Goal: Information Seeking & Learning: Find specific fact

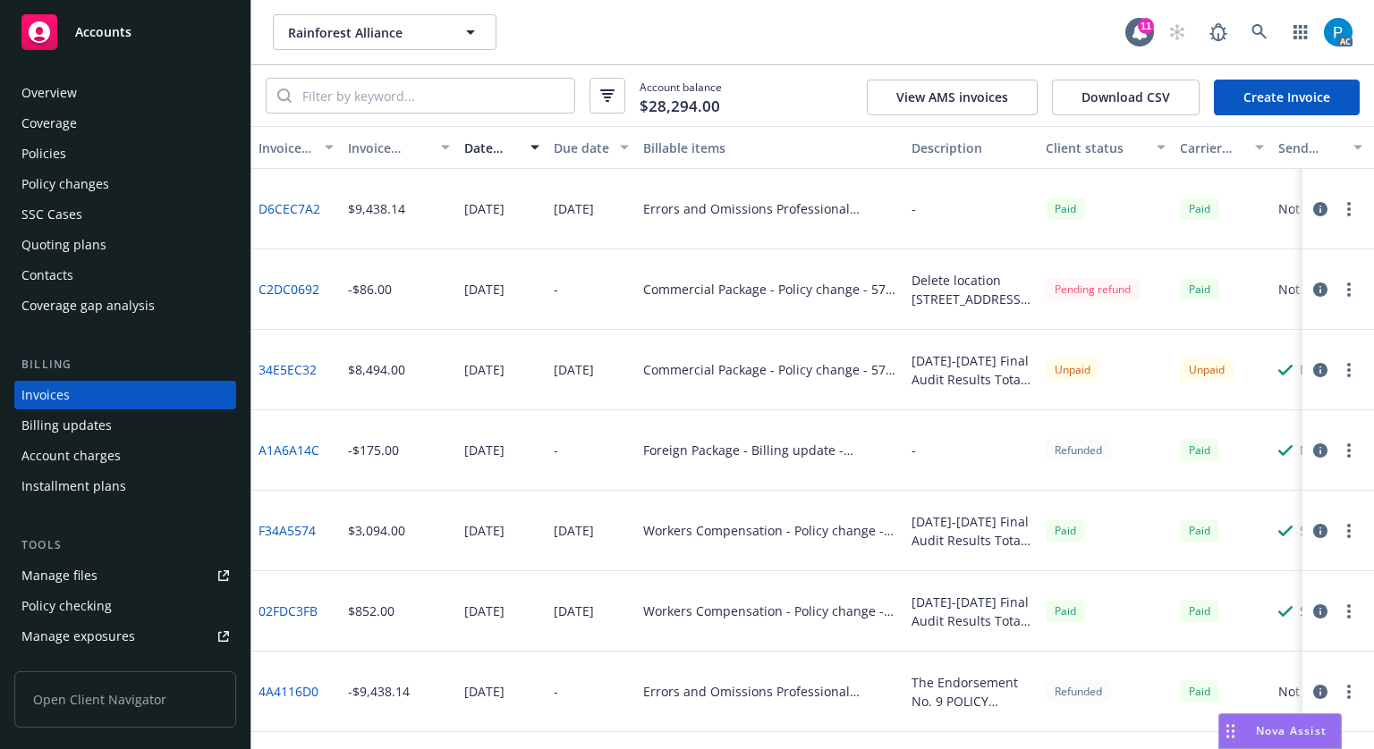
click at [148, 26] on div "Accounts" at bounding box center [124, 32] width 207 height 36
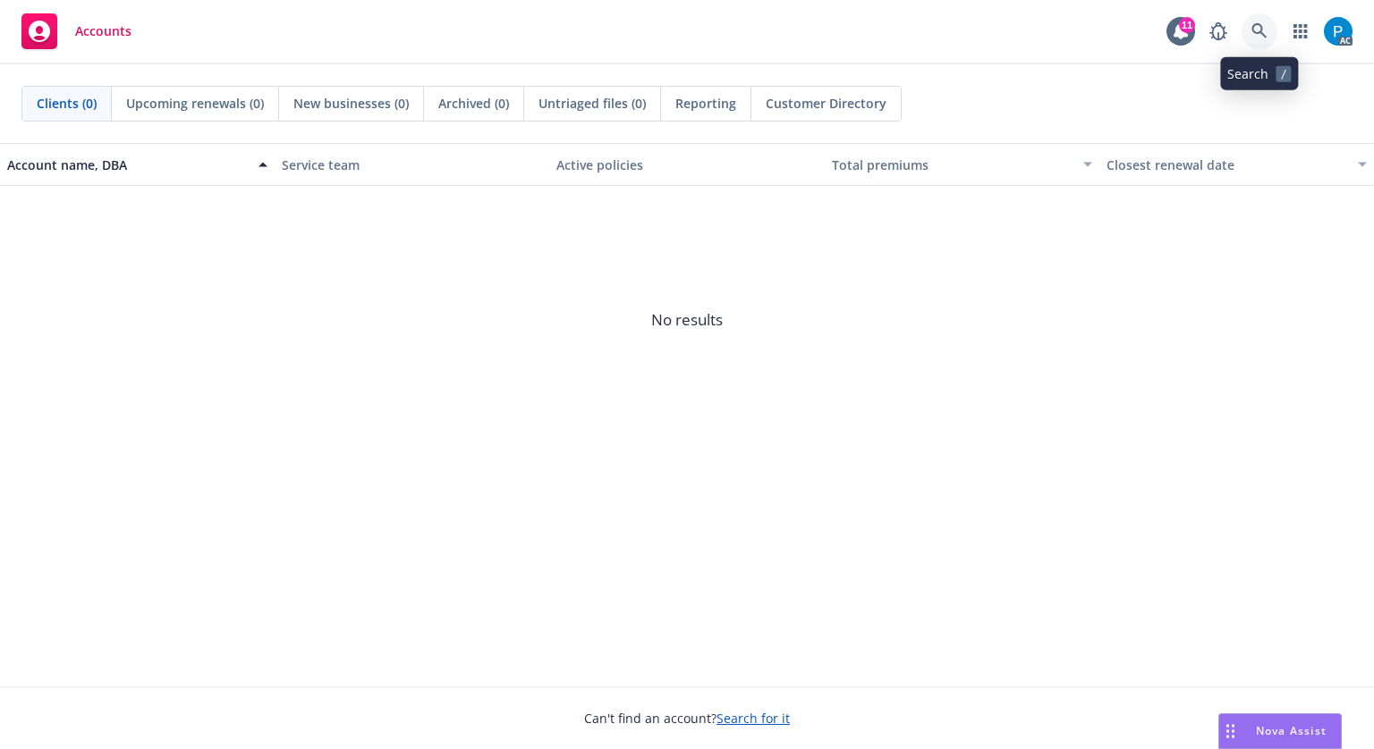
click at [1256, 39] on link at bounding box center [1259, 31] width 36 height 36
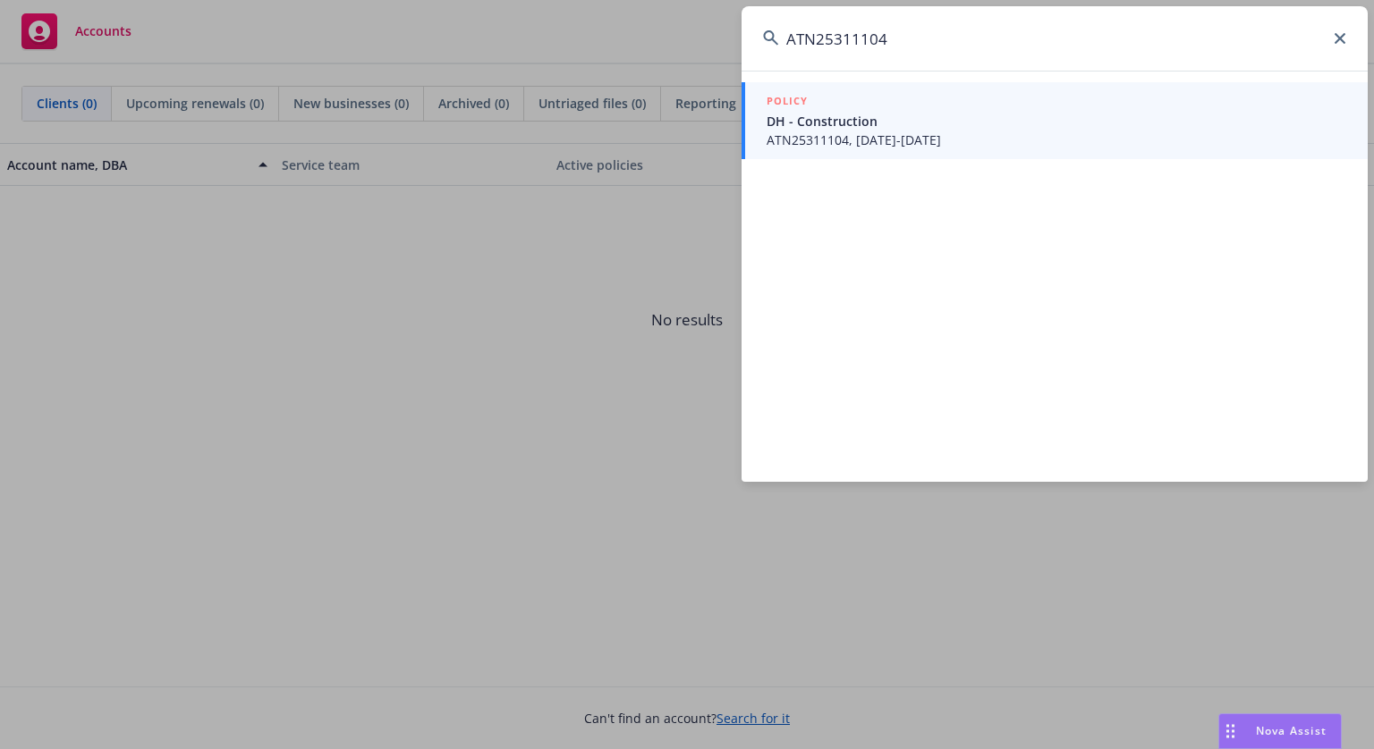
type input "ATN25311104"
click at [871, 123] on span "DH - Construction" at bounding box center [1056, 121] width 580 height 19
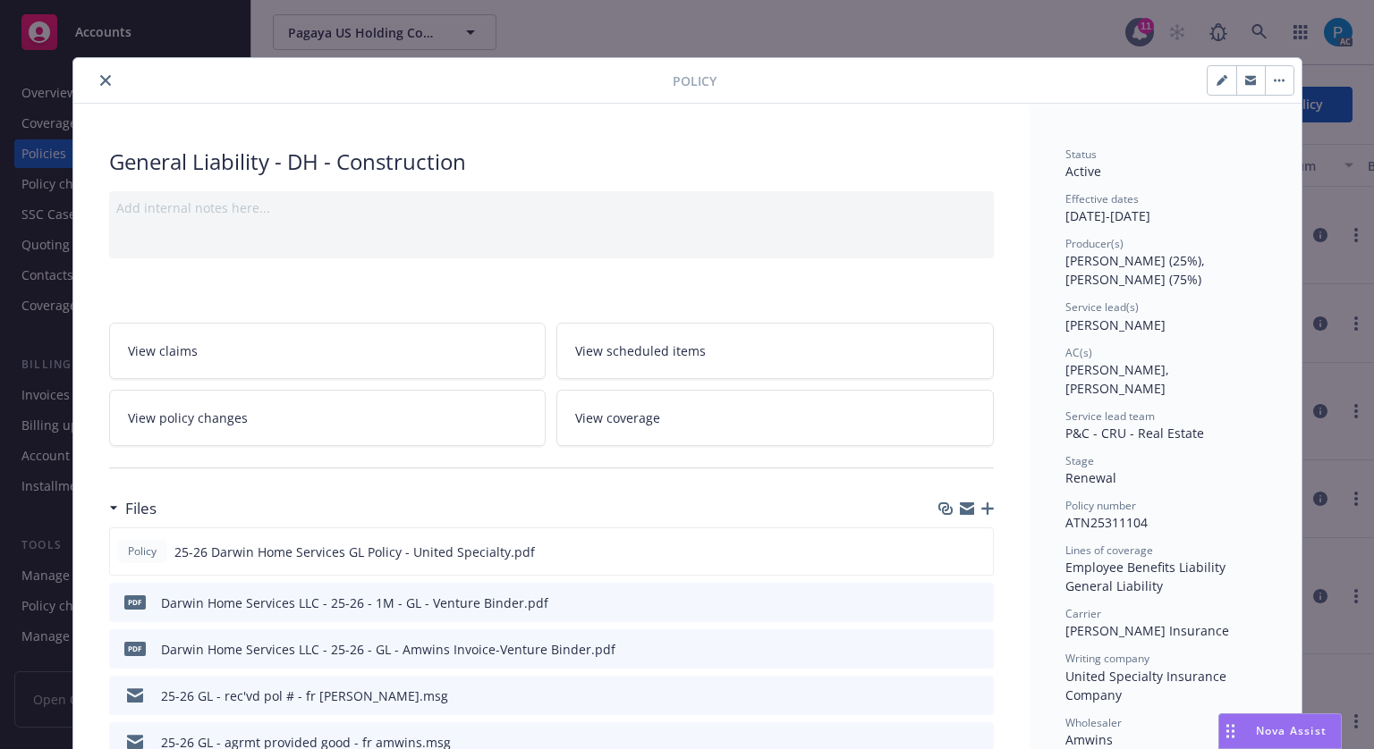
click at [100, 81] on icon "close" at bounding box center [105, 80] width 11 height 11
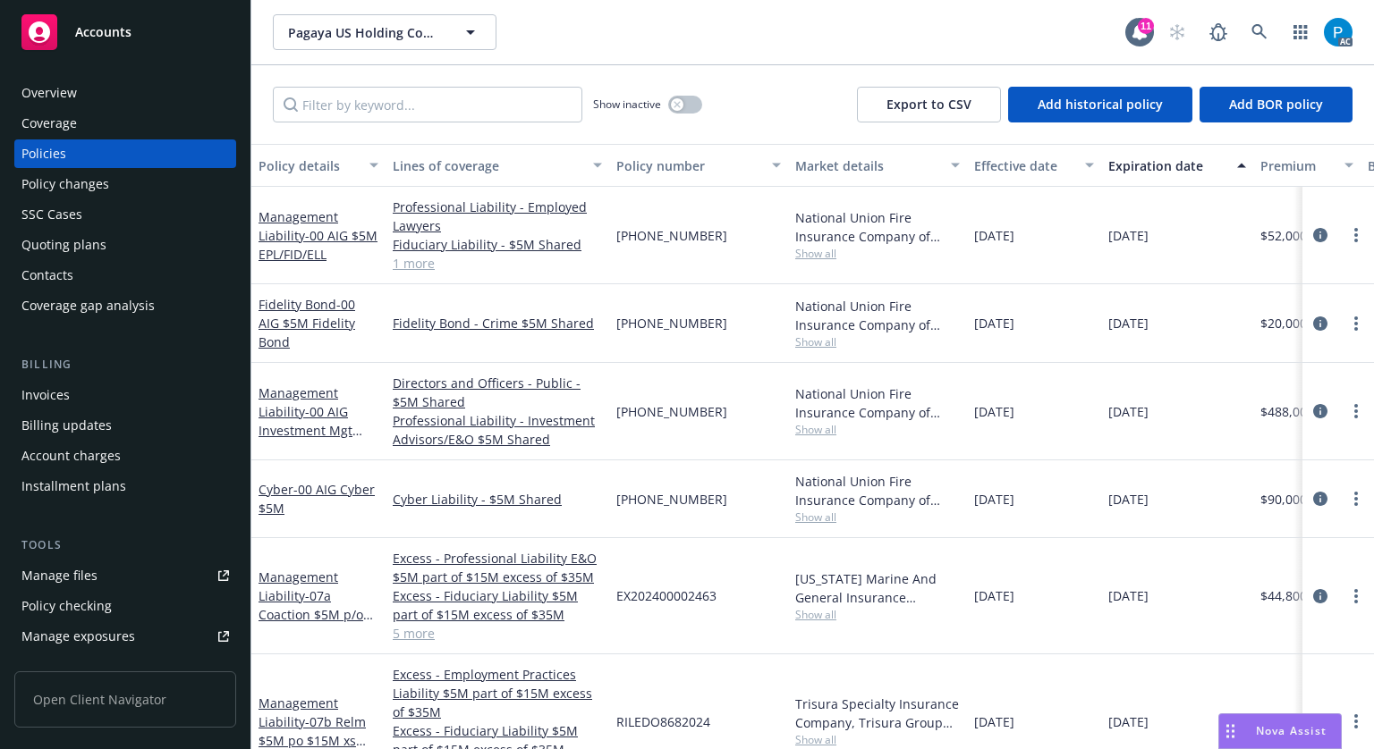
click at [62, 396] on div "Invoices" at bounding box center [45, 395] width 48 height 29
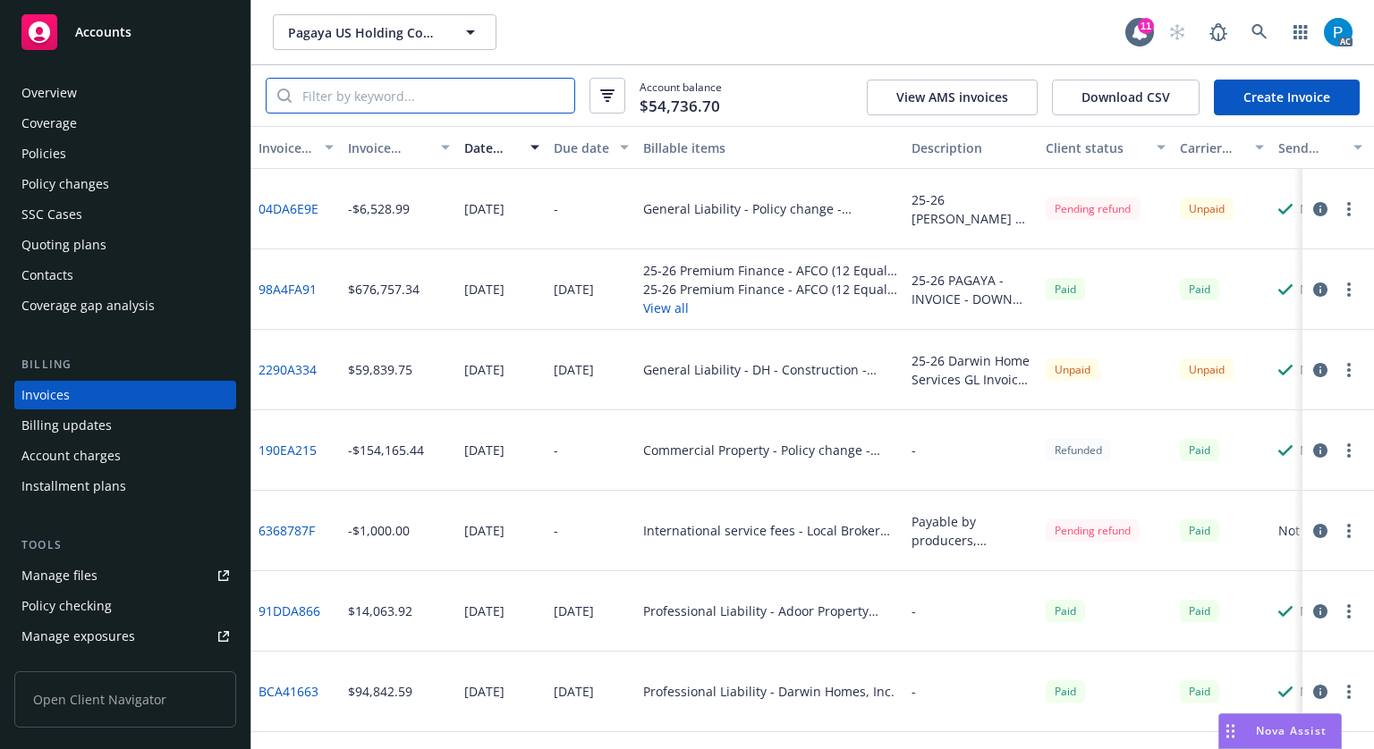
click at [403, 97] on input "search" at bounding box center [433, 96] width 283 height 34
paste input "ATN25311104"
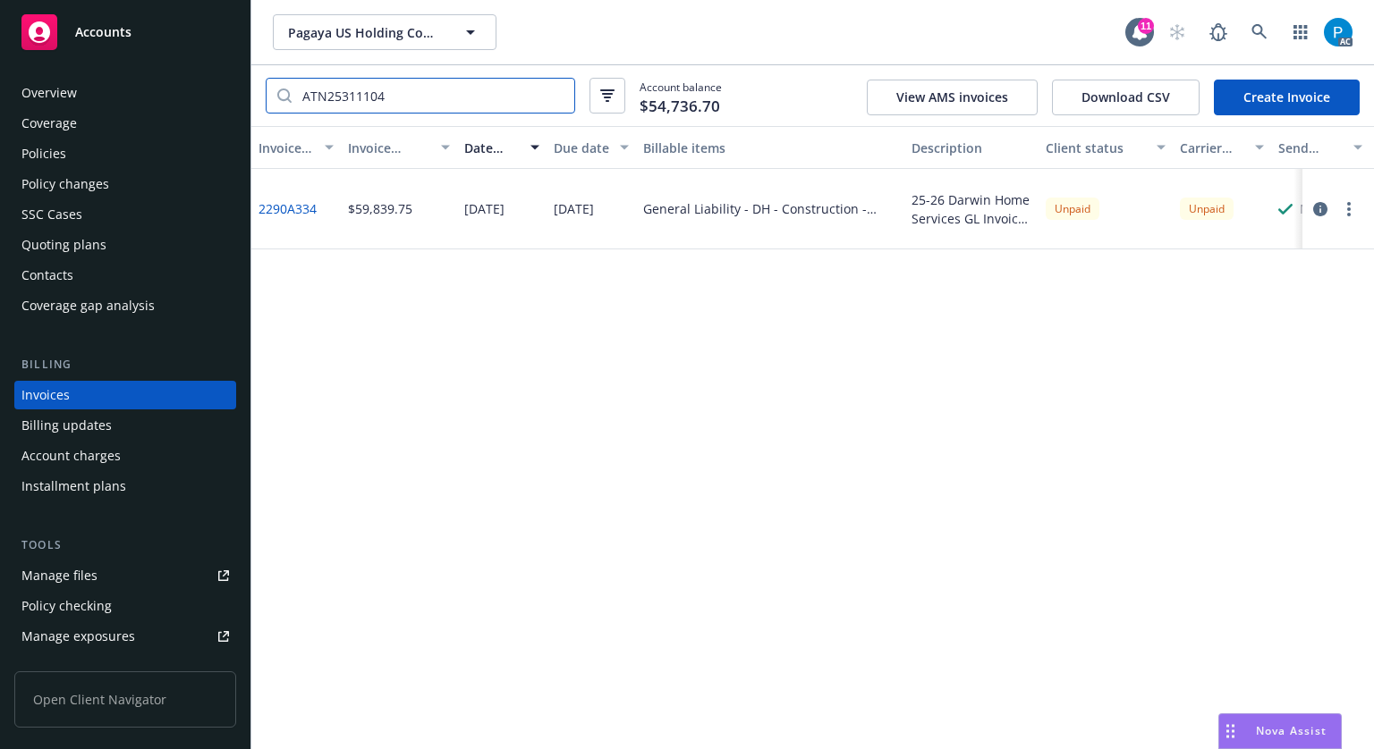
type input "ATN25311104"
click at [91, 39] on span "Accounts" at bounding box center [103, 32] width 56 height 14
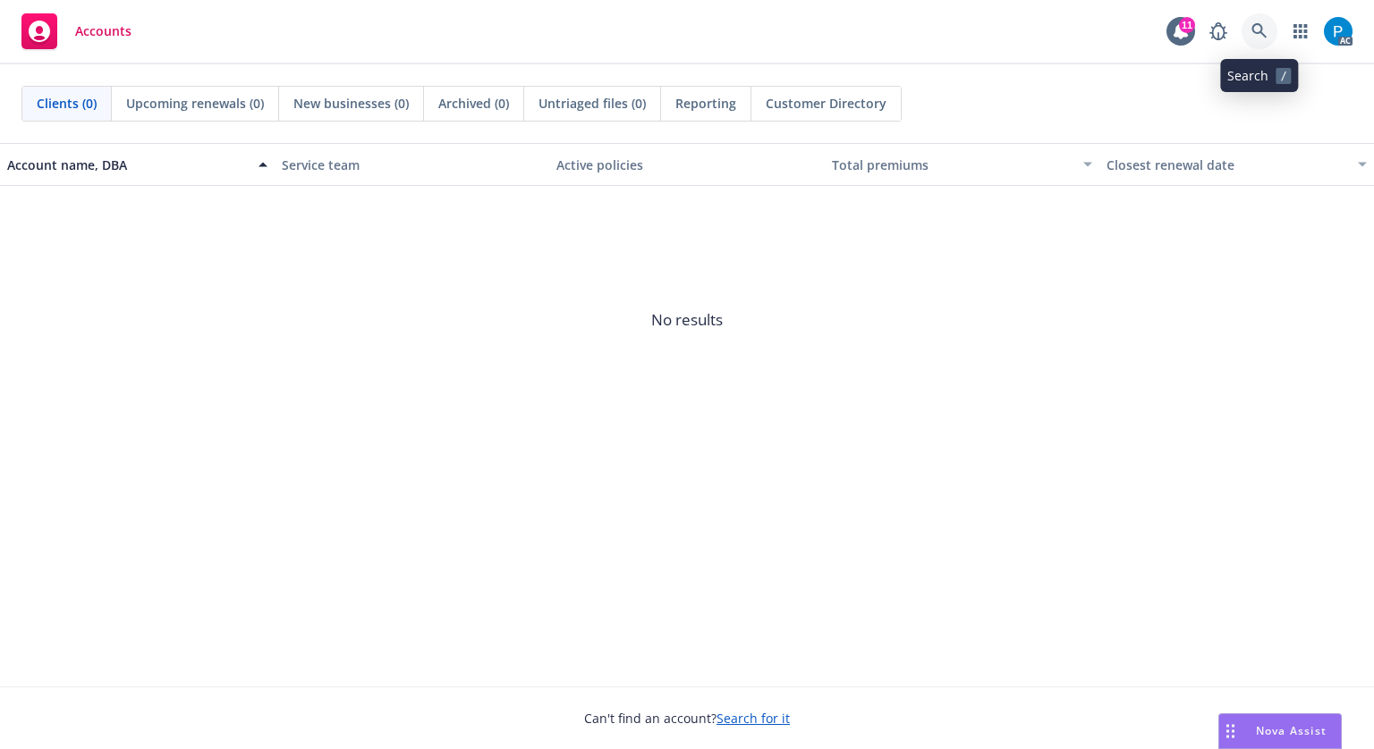
click at [1251, 30] on icon at bounding box center [1259, 31] width 16 height 16
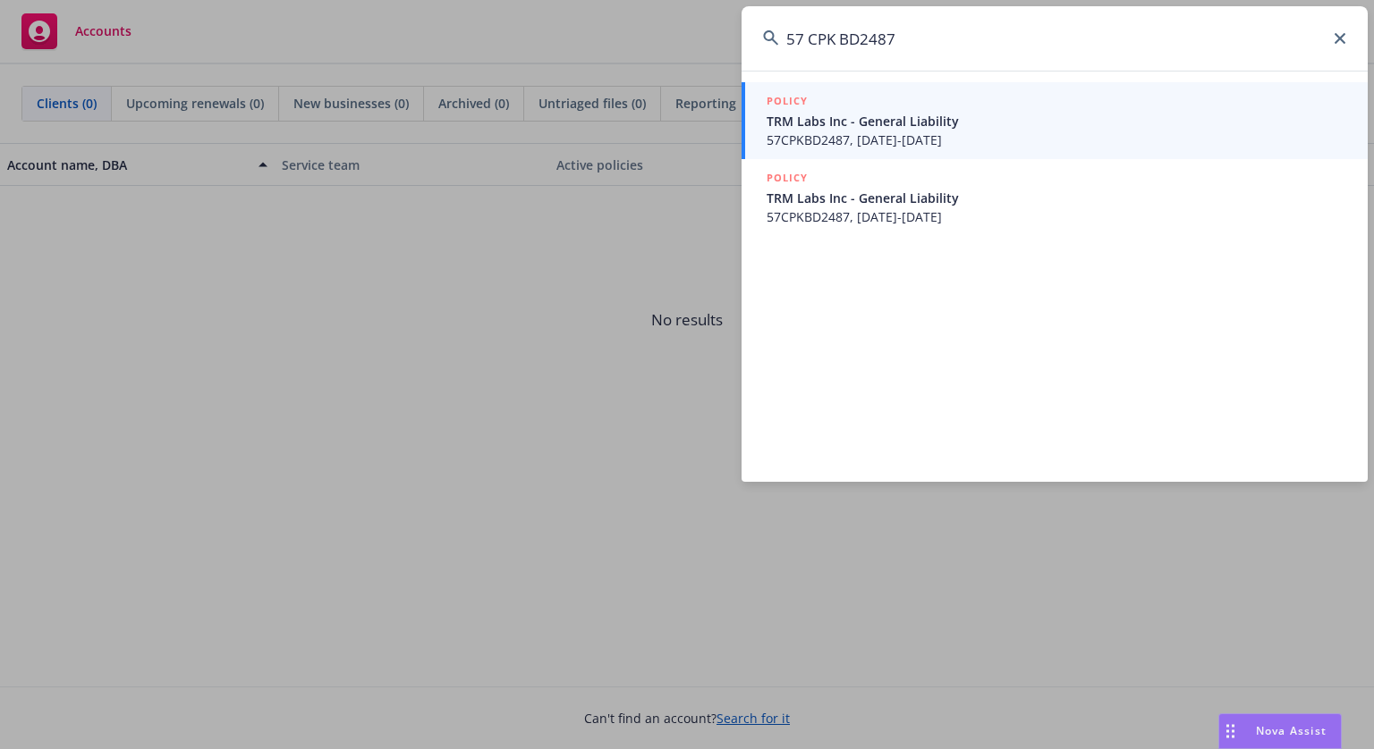
click at [805, 43] on input "57 CPK BD2487" at bounding box center [1054, 38] width 626 height 64
type input "57CPKBD2487"
click at [1023, 139] on span "57CPKBD2487, 04/29/2025-04/29/2026" at bounding box center [1056, 140] width 580 height 19
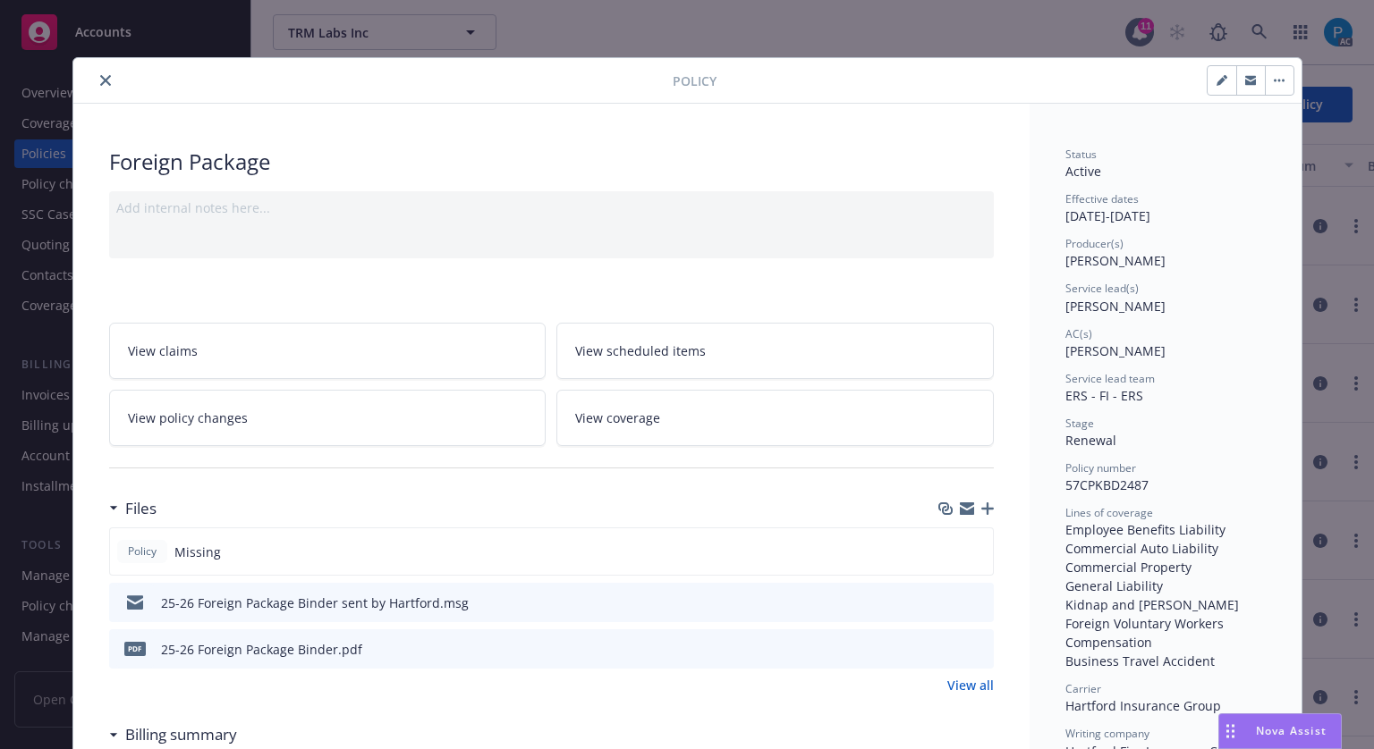
click at [100, 78] on icon "close" at bounding box center [105, 80] width 11 height 11
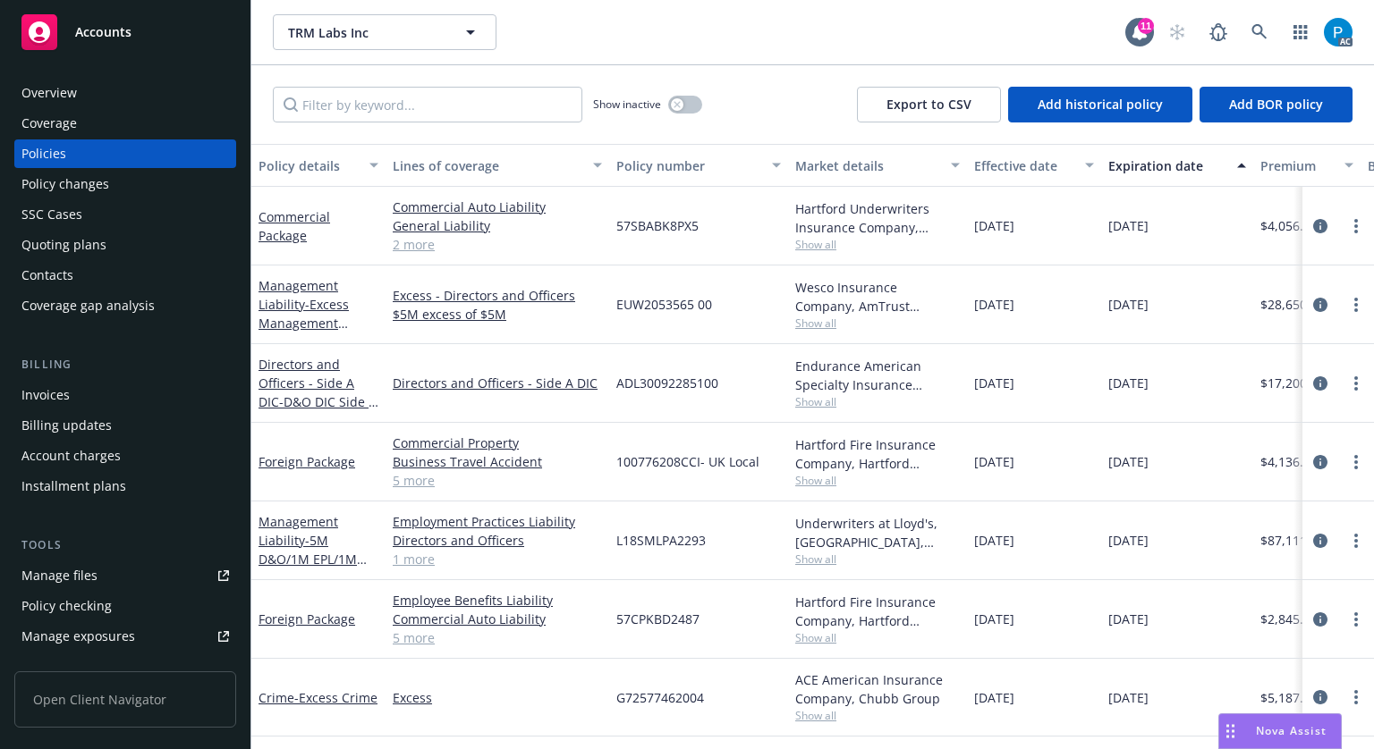
click at [62, 393] on div "Invoices" at bounding box center [45, 395] width 48 height 29
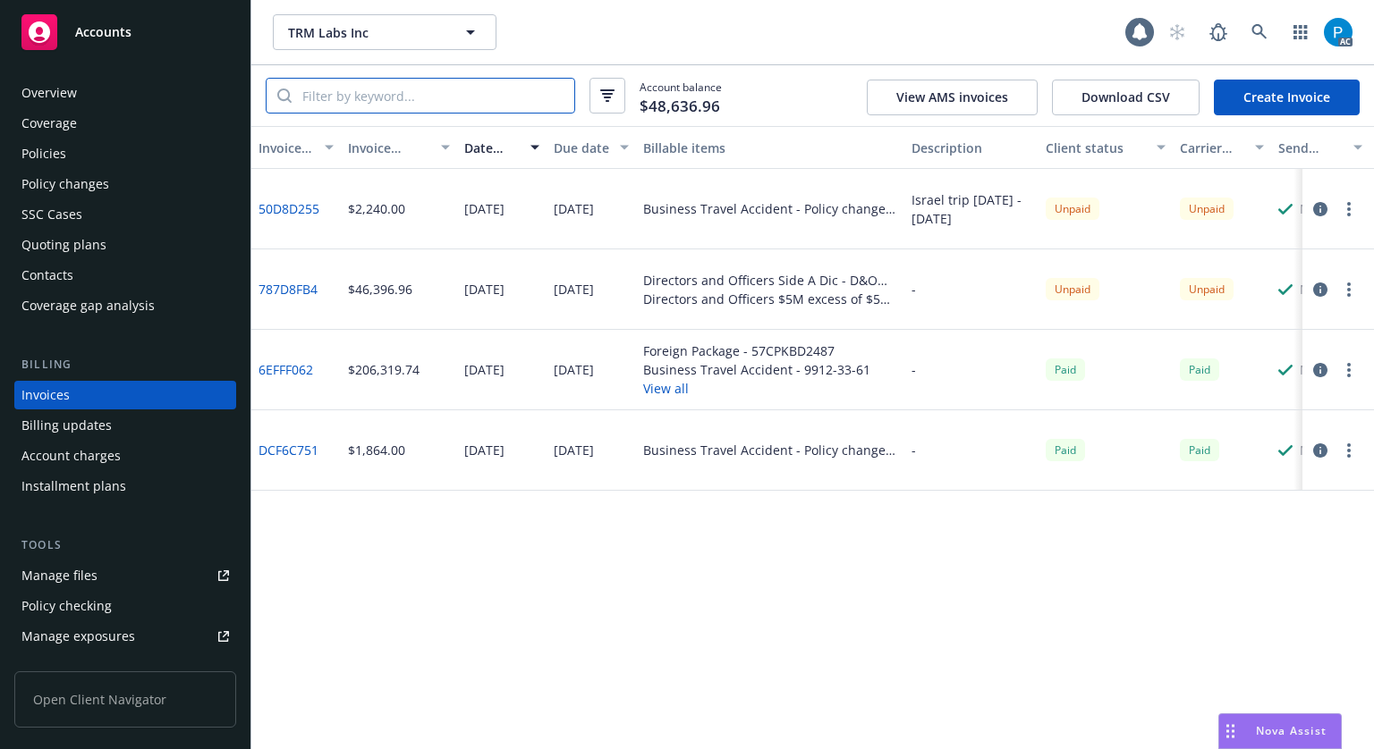
click at [430, 101] on input "search" at bounding box center [433, 96] width 283 height 34
paste input "57CPKBD2487"
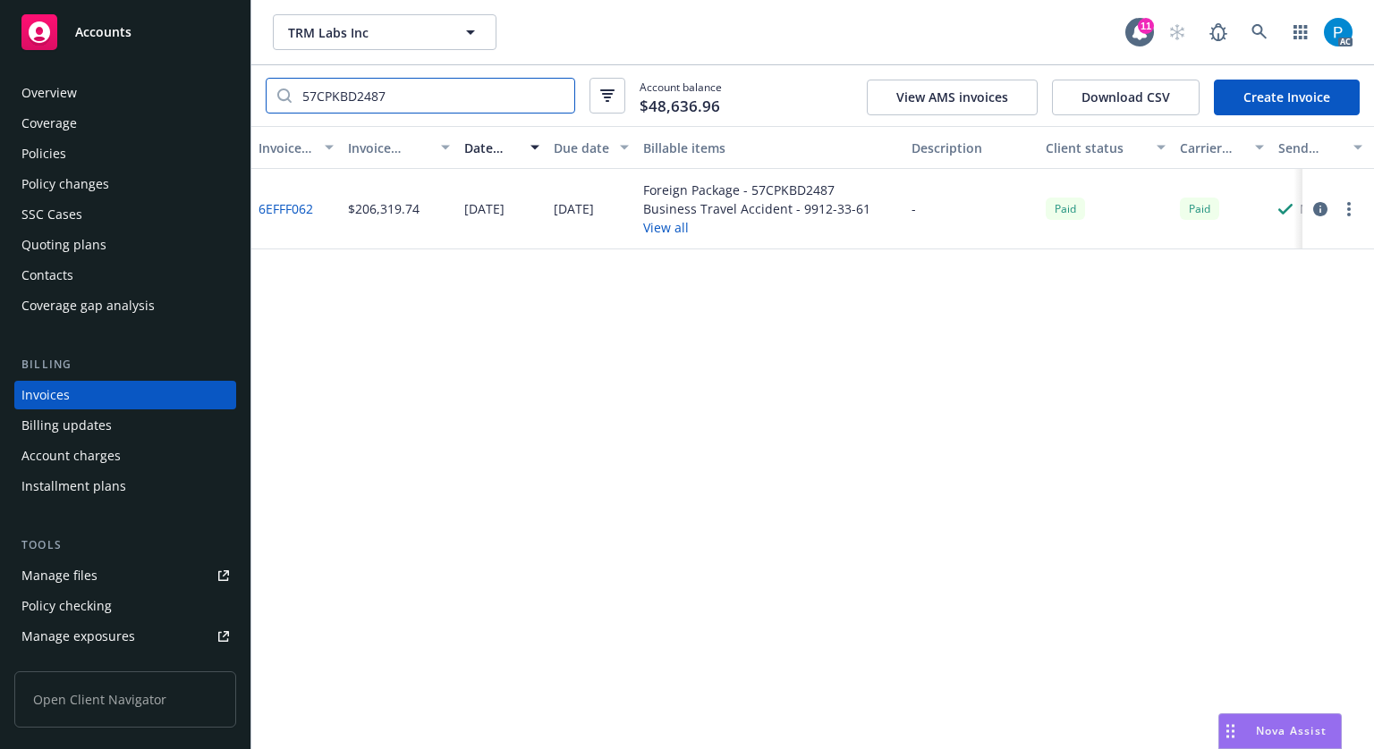
type input "57CPKBD2487"
click at [162, 37] on div "Accounts" at bounding box center [124, 32] width 207 height 36
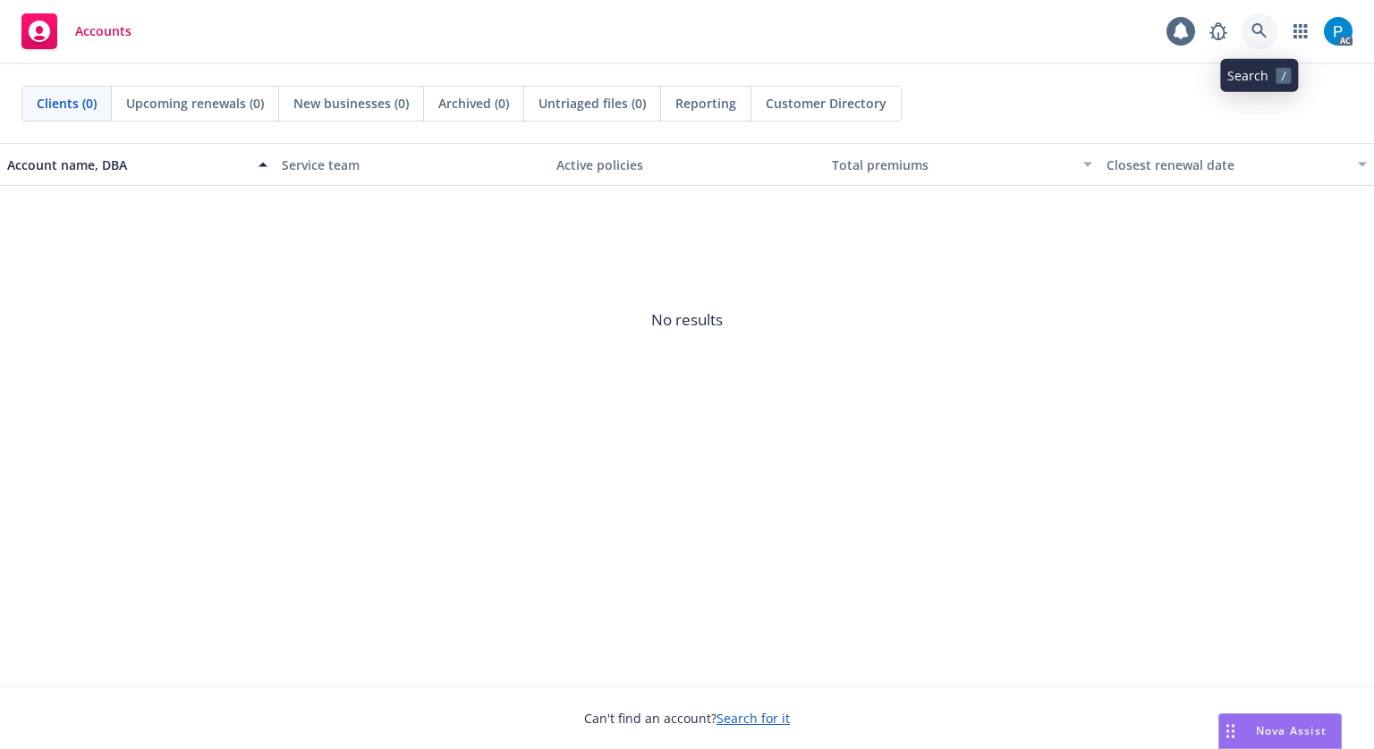
click at [1256, 31] on icon at bounding box center [1259, 31] width 16 height 16
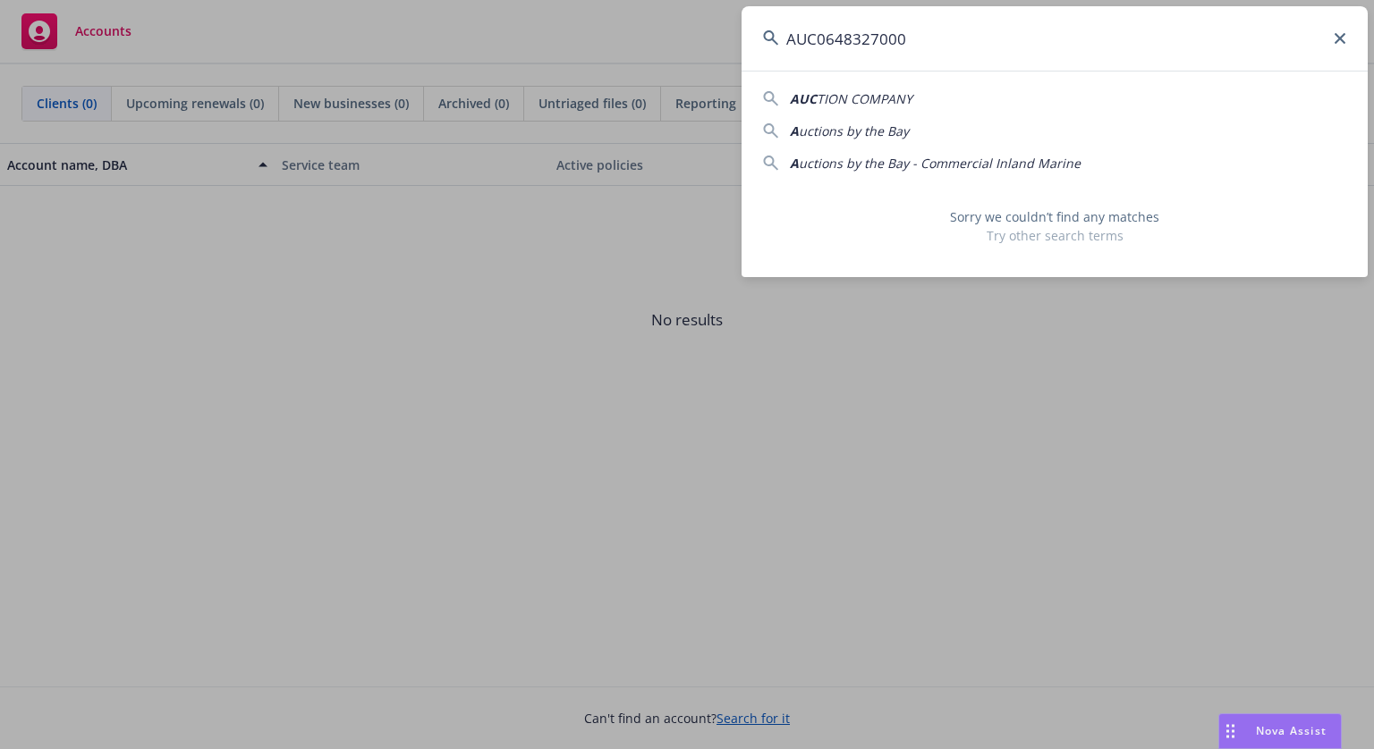
click at [825, 35] on input "AUC0648327000" at bounding box center [1054, 38] width 626 height 64
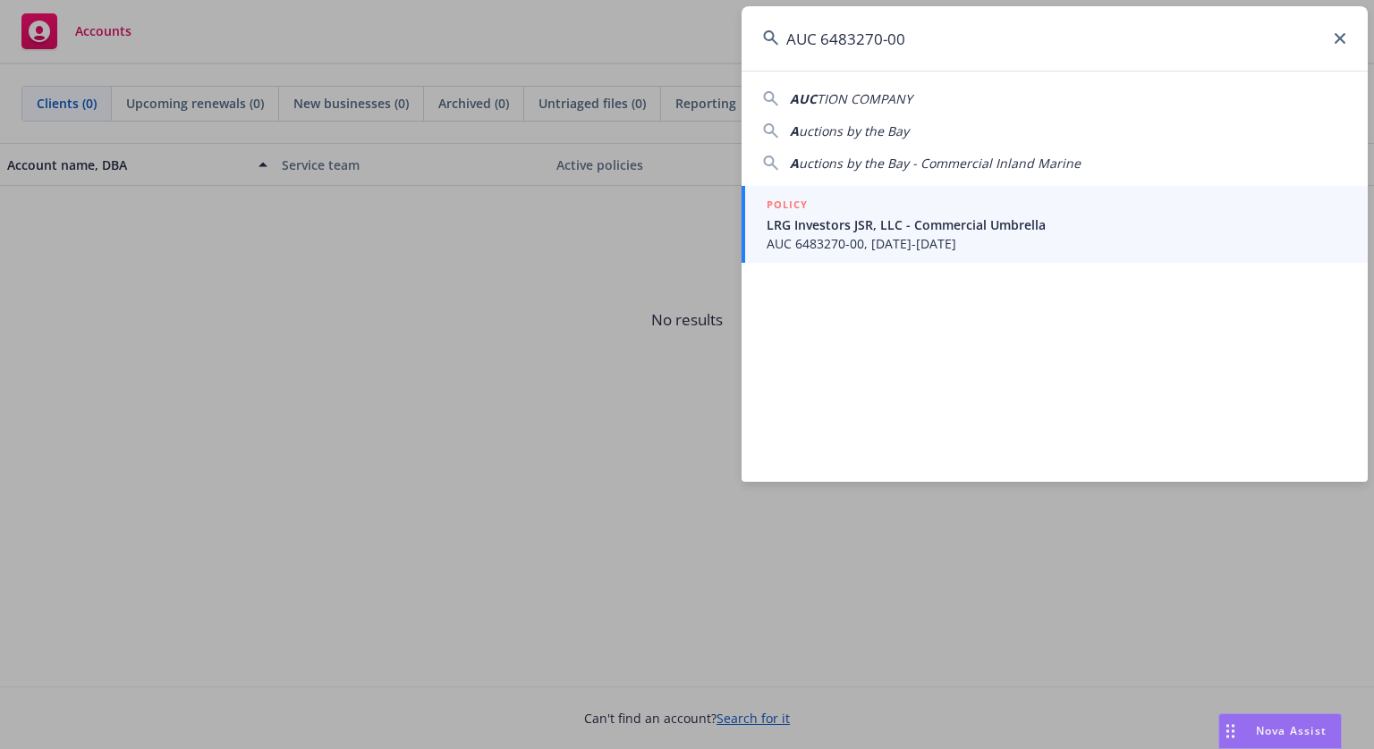
type input "AUC 6483270-00"
click at [883, 215] on div "POLICY LRG Investors JSR, LLC - Commercial Umbrella AUC 6483270-00, 06/10/2025-…" at bounding box center [1056, 224] width 580 height 57
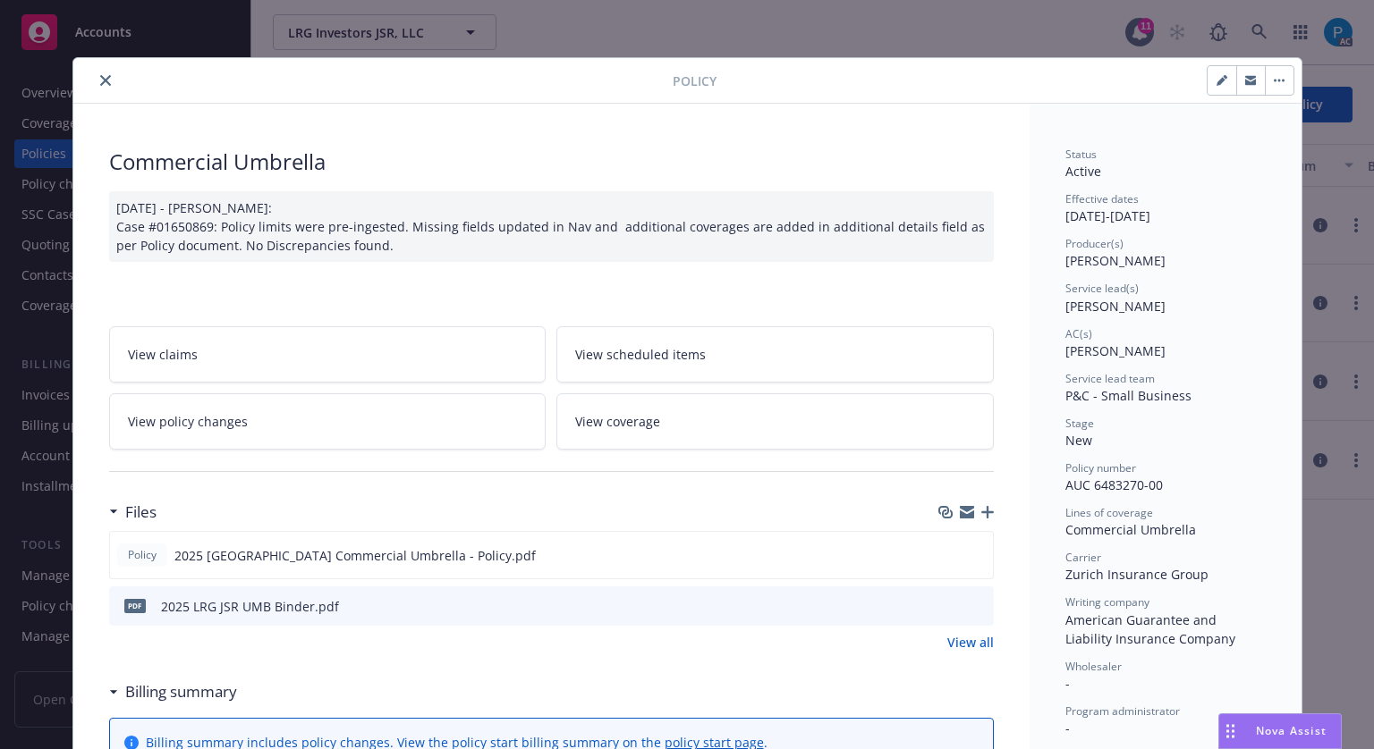
click at [100, 78] on icon "close" at bounding box center [105, 80] width 11 height 11
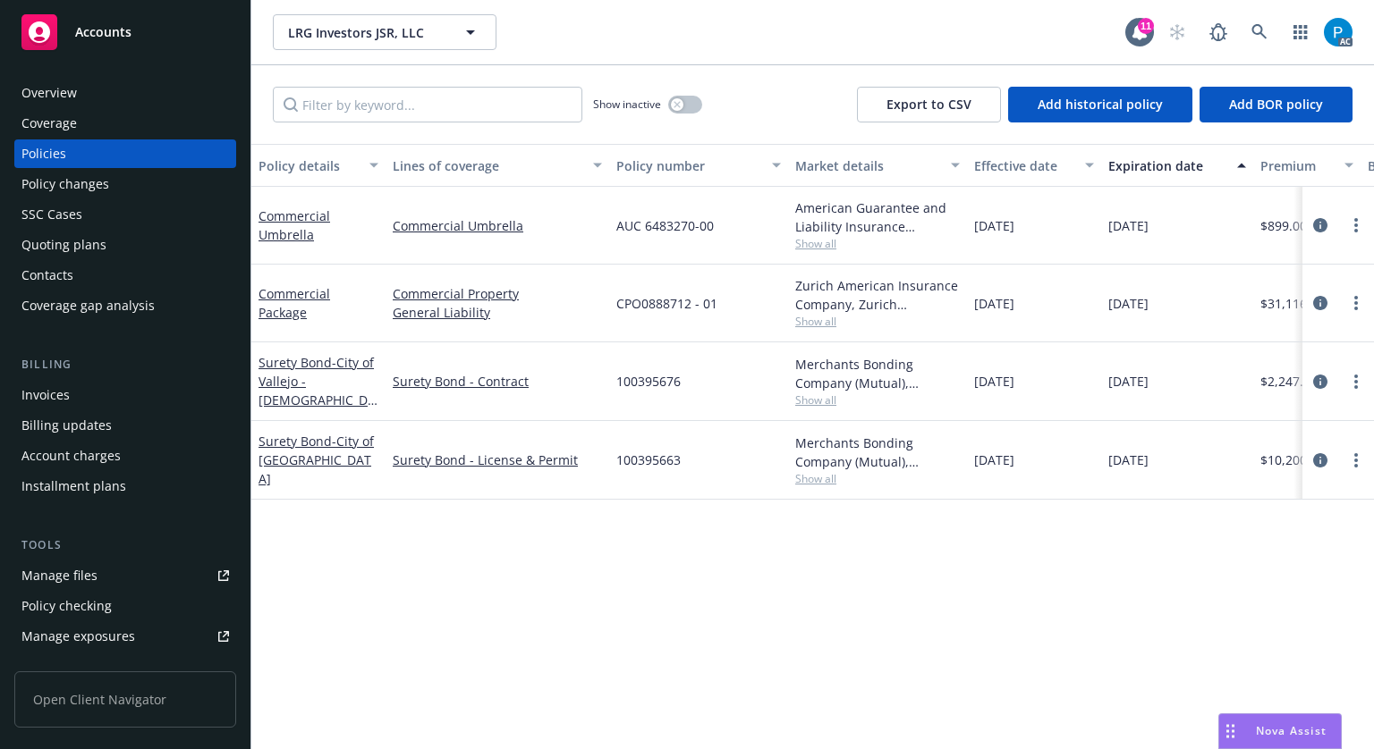
click at [75, 388] on div "Invoices" at bounding box center [124, 395] width 207 height 29
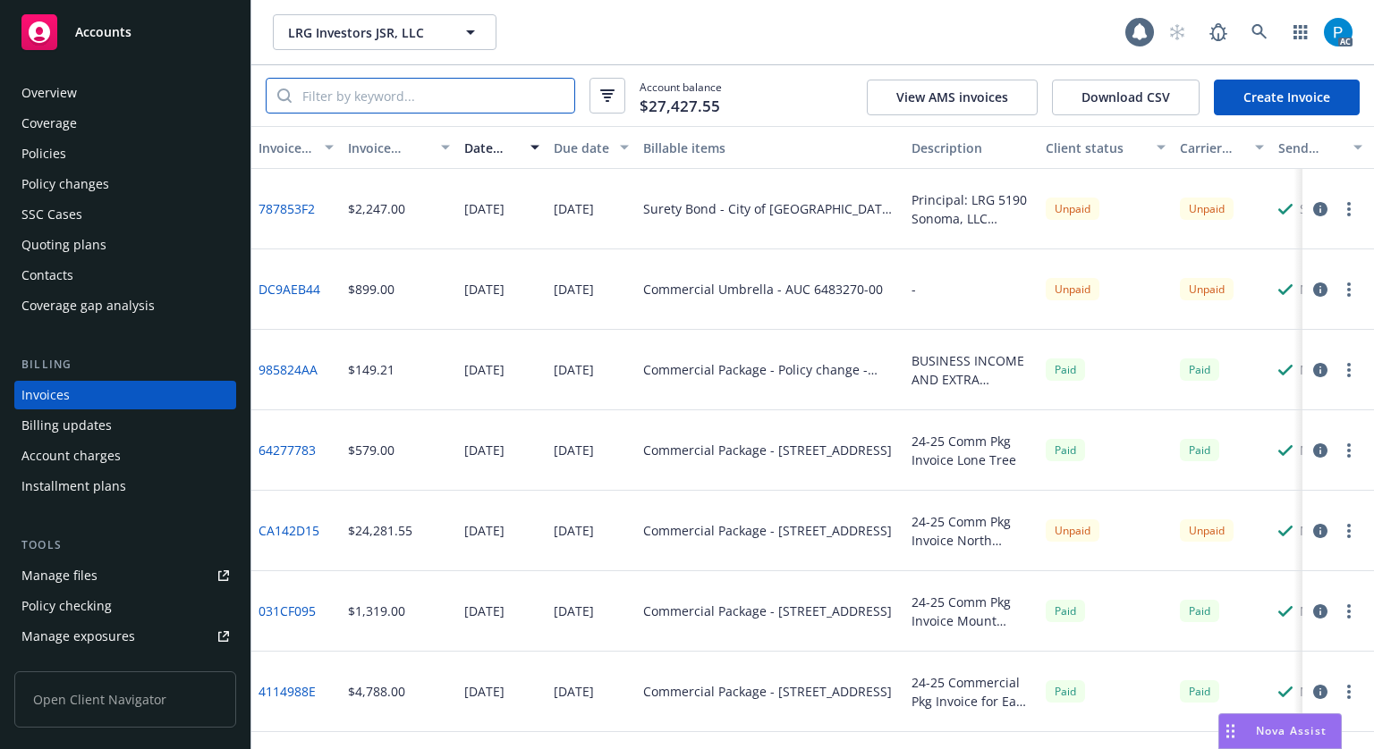
click at [436, 83] on input "search" at bounding box center [433, 96] width 283 height 34
paste input "AUC 6483270-00"
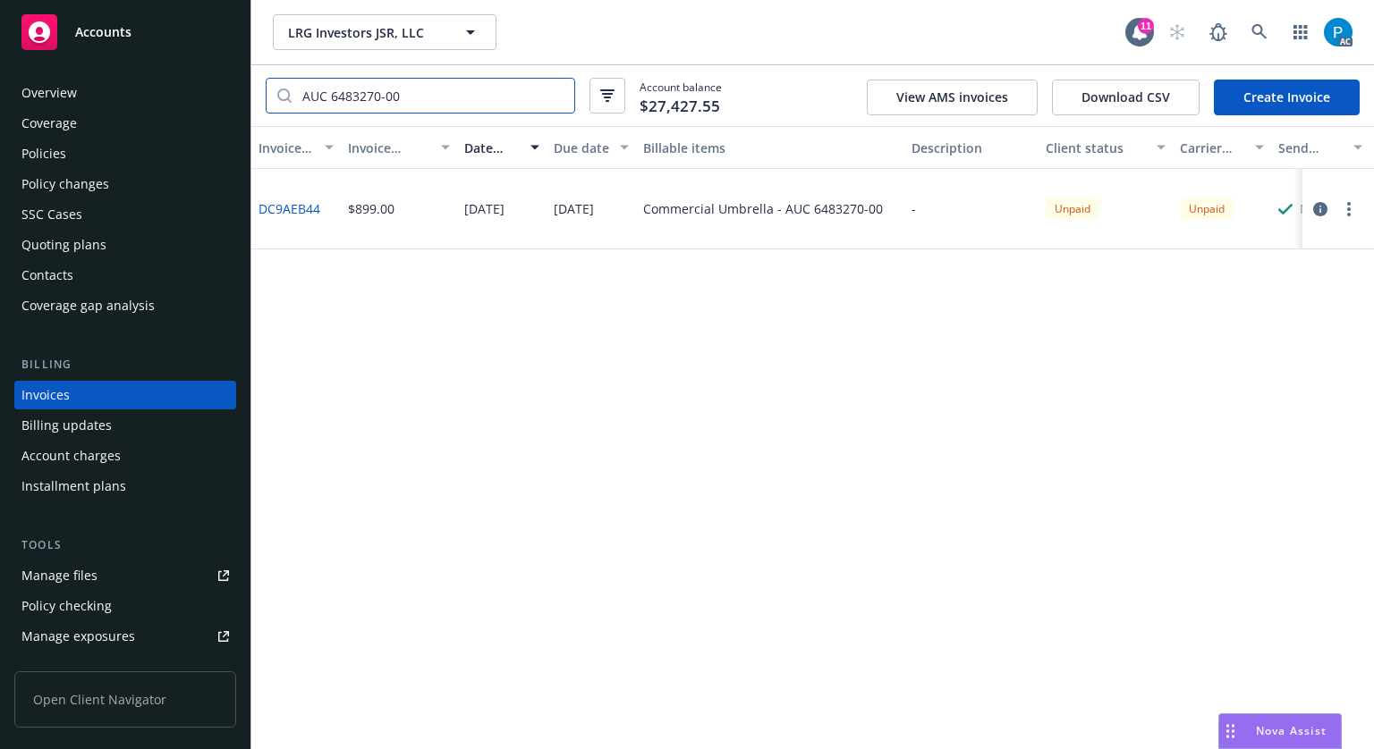
type input "AUC 6483270-00"
click at [75, 157] on div "Policies" at bounding box center [124, 154] width 207 height 29
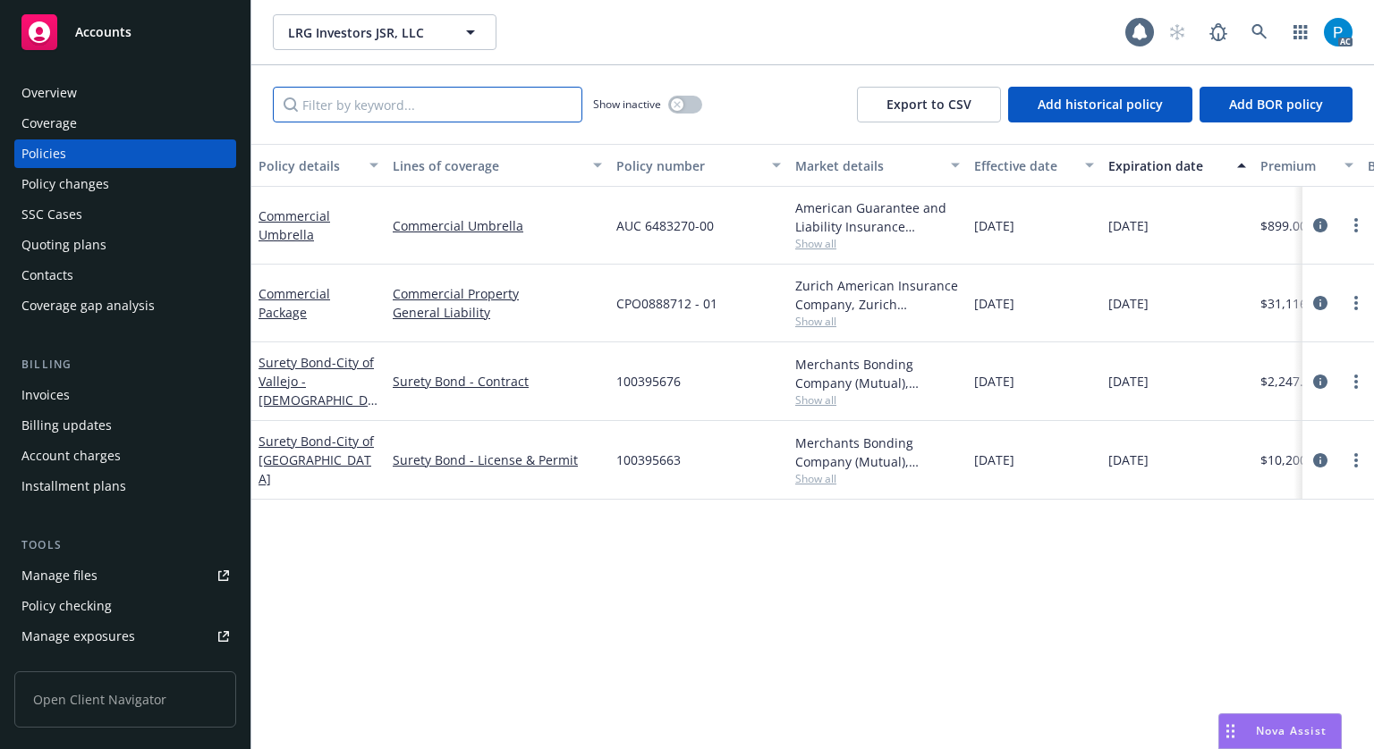
click at [416, 115] on input "Filter by keyword..." at bounding box center [427, 105] width 309 height 36
paste input "AUC 6483270-00"
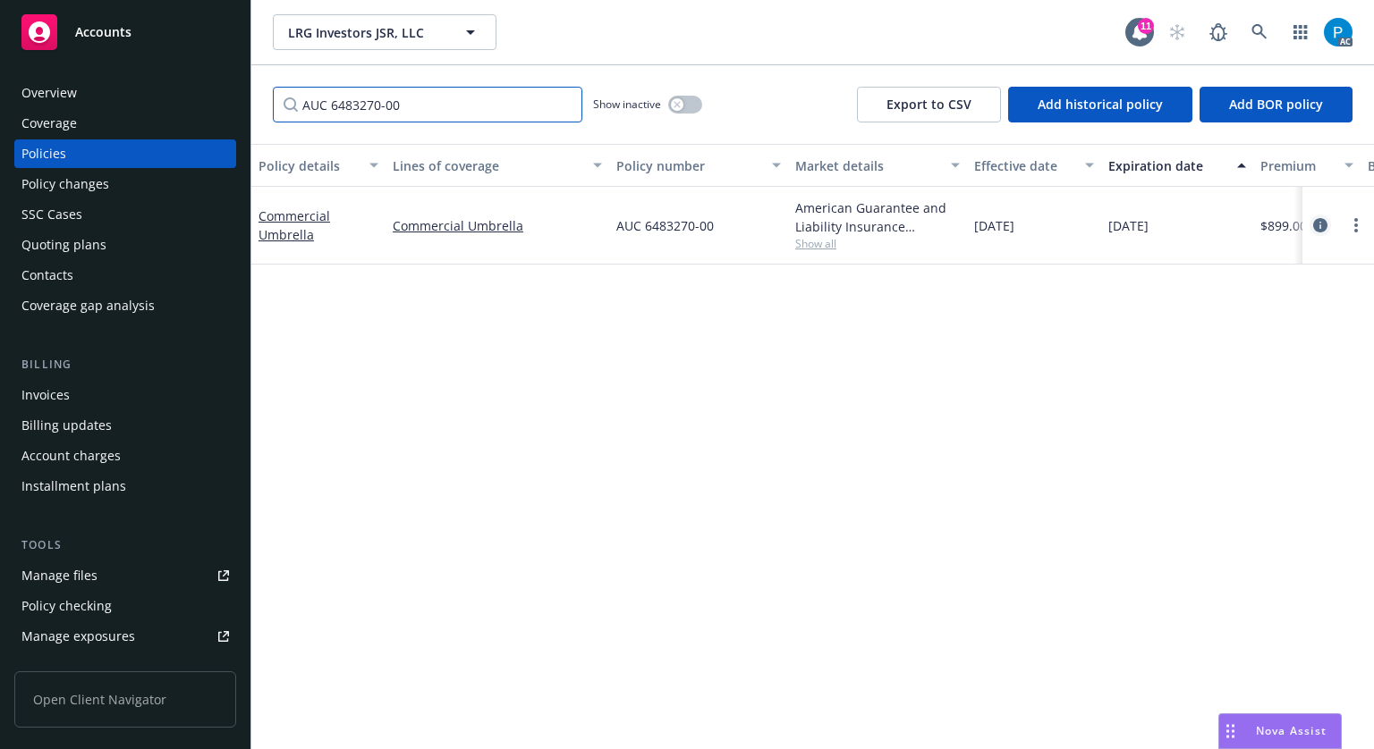
type input "AUC 6483270-00"
click at [1313, 225] on icon "circleInformation" at bounding box center [1320, 225] width 14 height 14
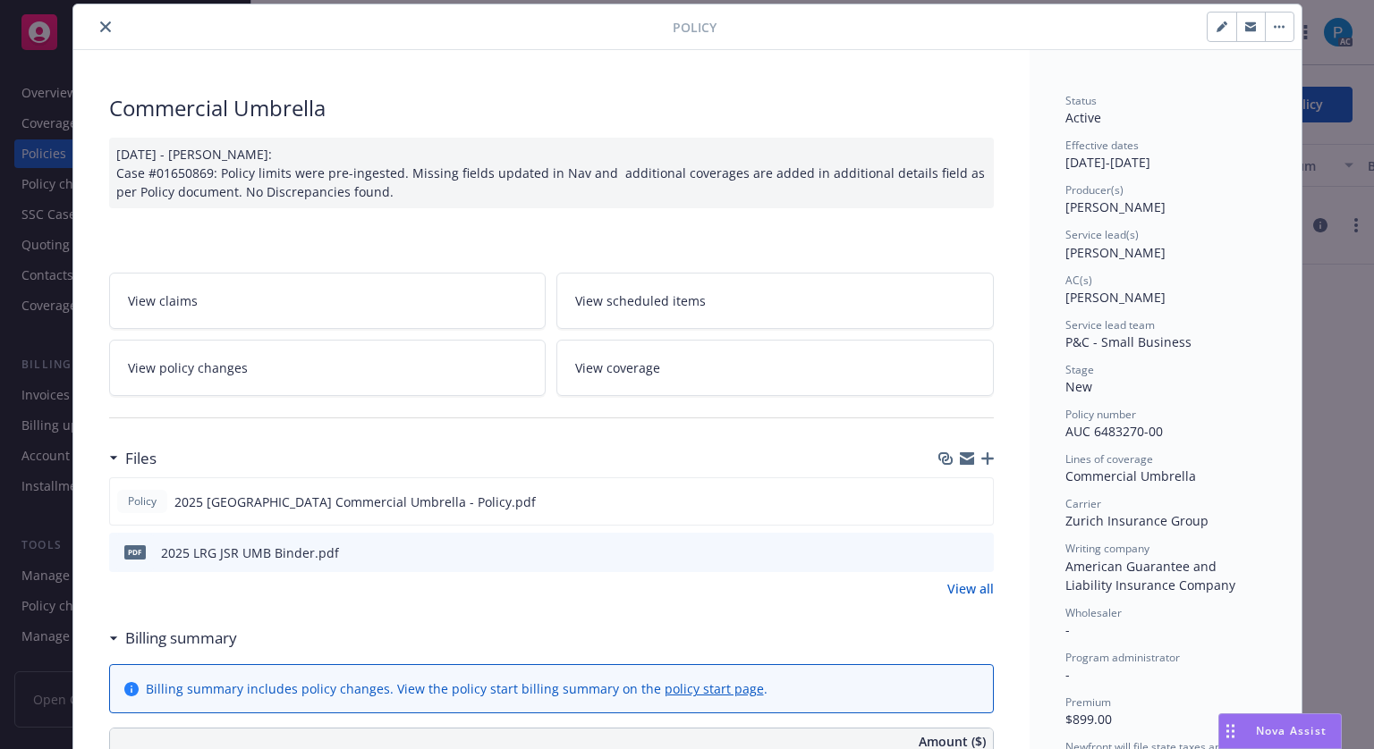
scroll to position [54, 0]
drag, startPoint x: 1159, startPoint y: 434, endPoint x: 1062, endPoint y: 430, distance: 97.5
click at [1065, 430] on div "Policy number AUC 6483270-00" at bounding box center [1165, 424] width 200 height 34
copy span "AUC 6483270-00"
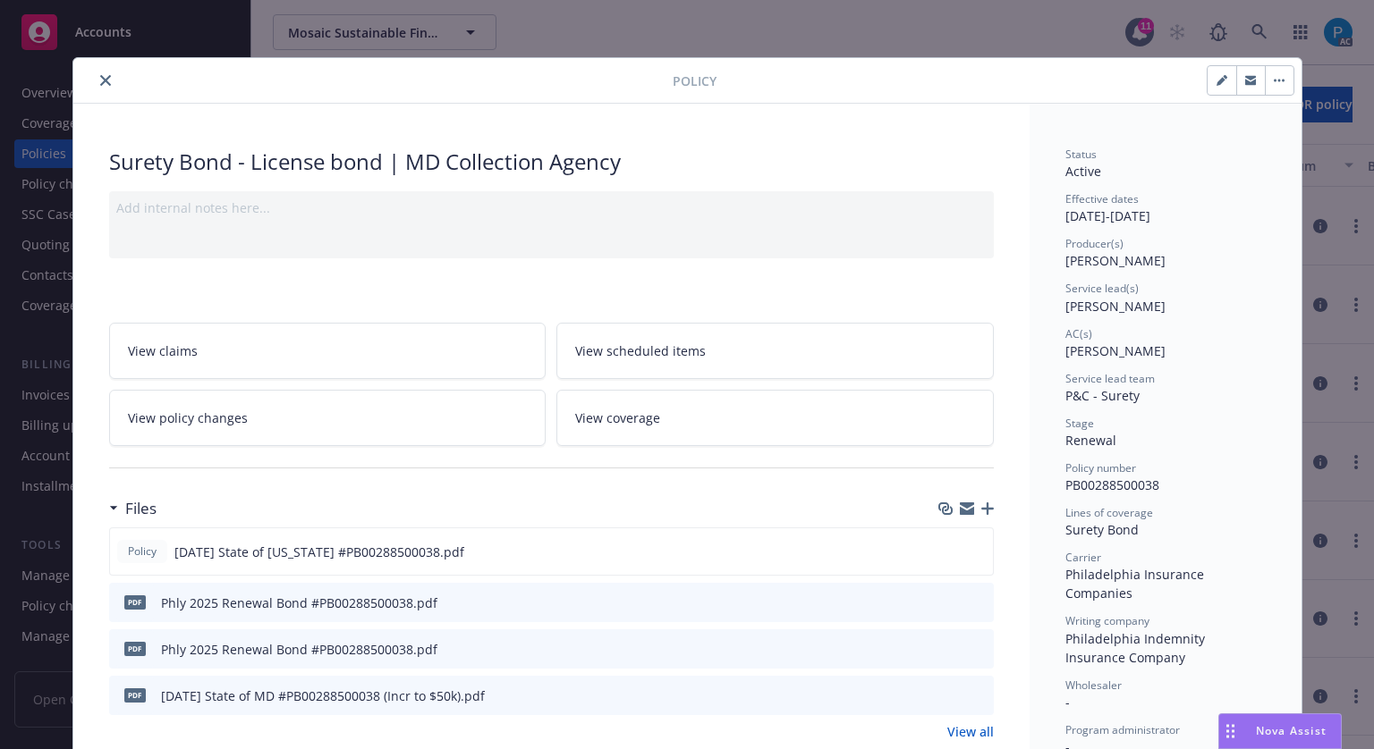
click at [102, 78] on icon "close" at bounding box center [105, 80] width 11 height 11
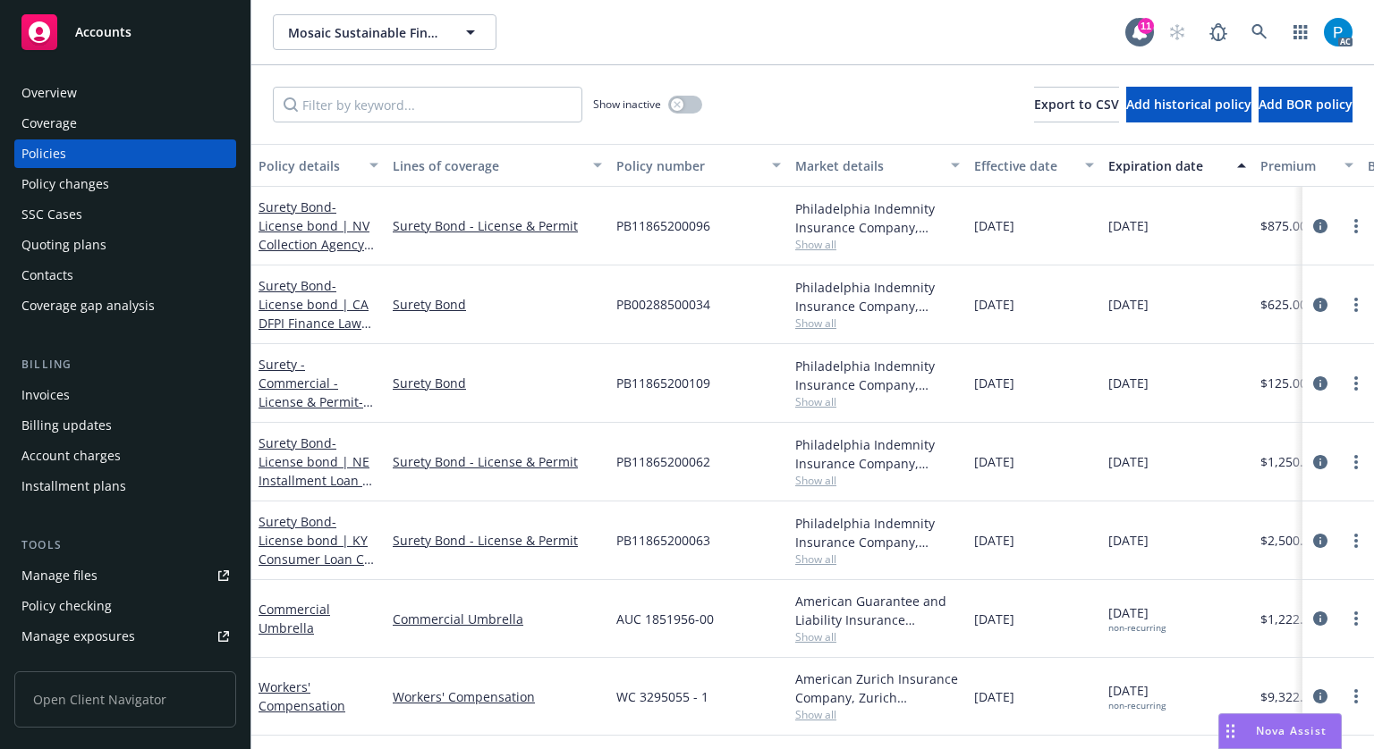
drag, startPoint x: 129, startPoint y: 24, endPoint x: 233, endPoint y: 48, distance: 106.5
click at [129, 25] on span "Accounts" at bounding box center [103, 32] width 56 height 14
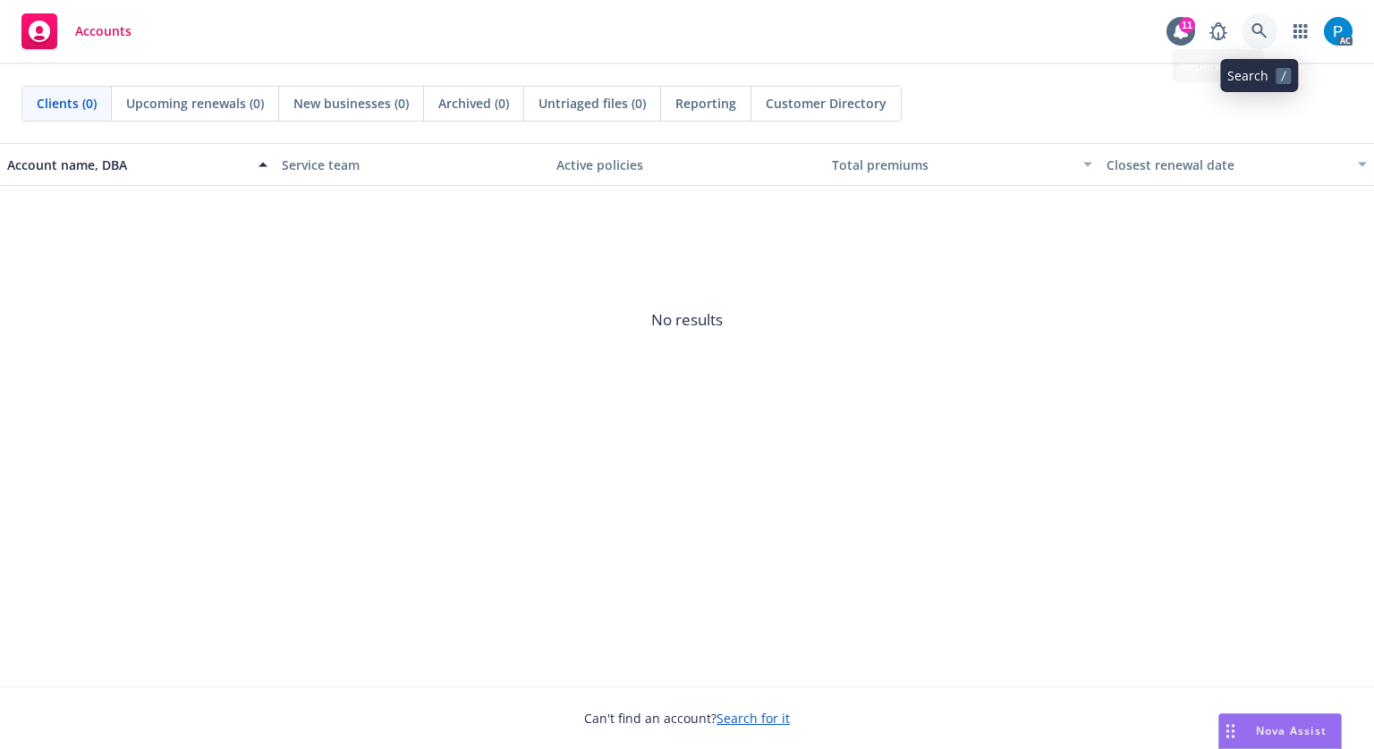
click at [1269, 25] on link at bounding box center [1259, 31] width 36 height 36
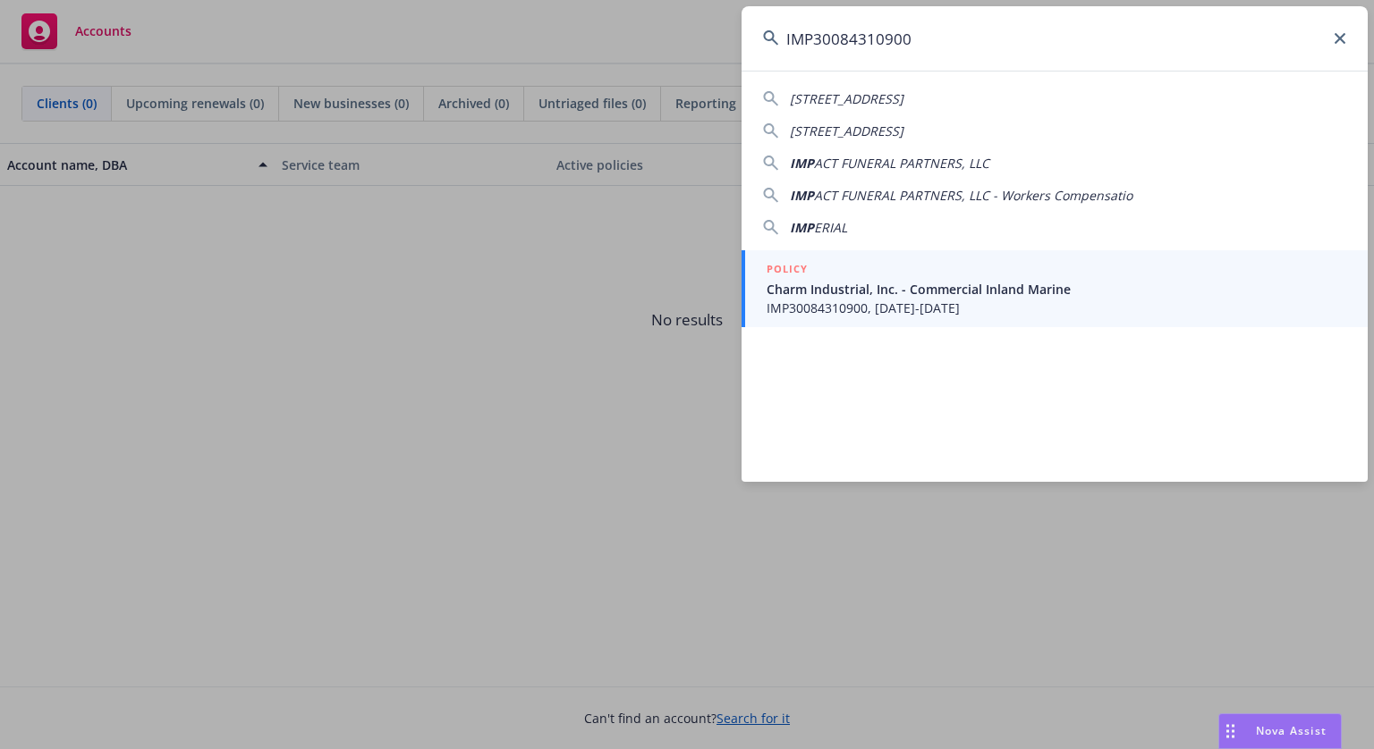
type input "IMP30084310900"
click at [886, 273] on div "POLICY" at bounding box center [1056, 270] width 580 height 20
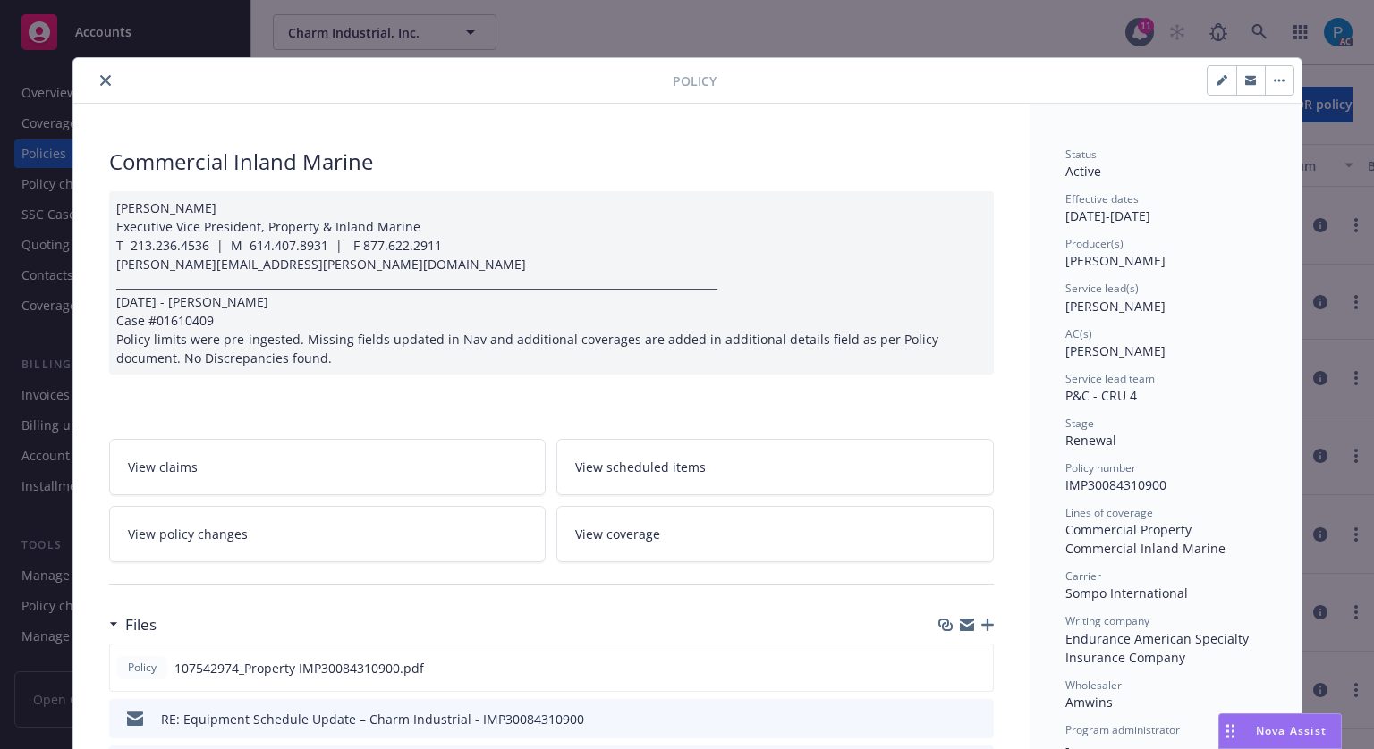
click at [100, 82] on icon "close" at bounding box center [105, 80] width 11 height 11
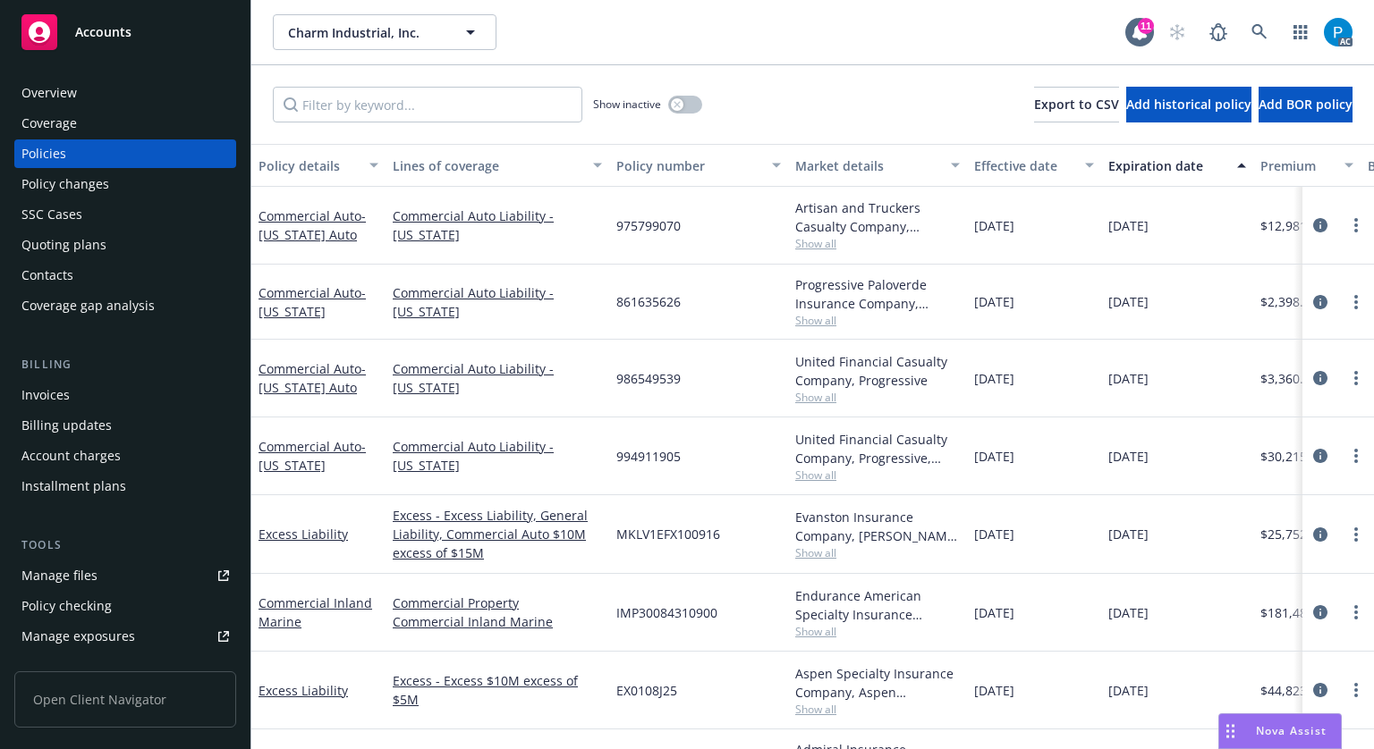
click at [89, 391] on div "Invoices" at bounding box center [124, 395] width 207 height 29
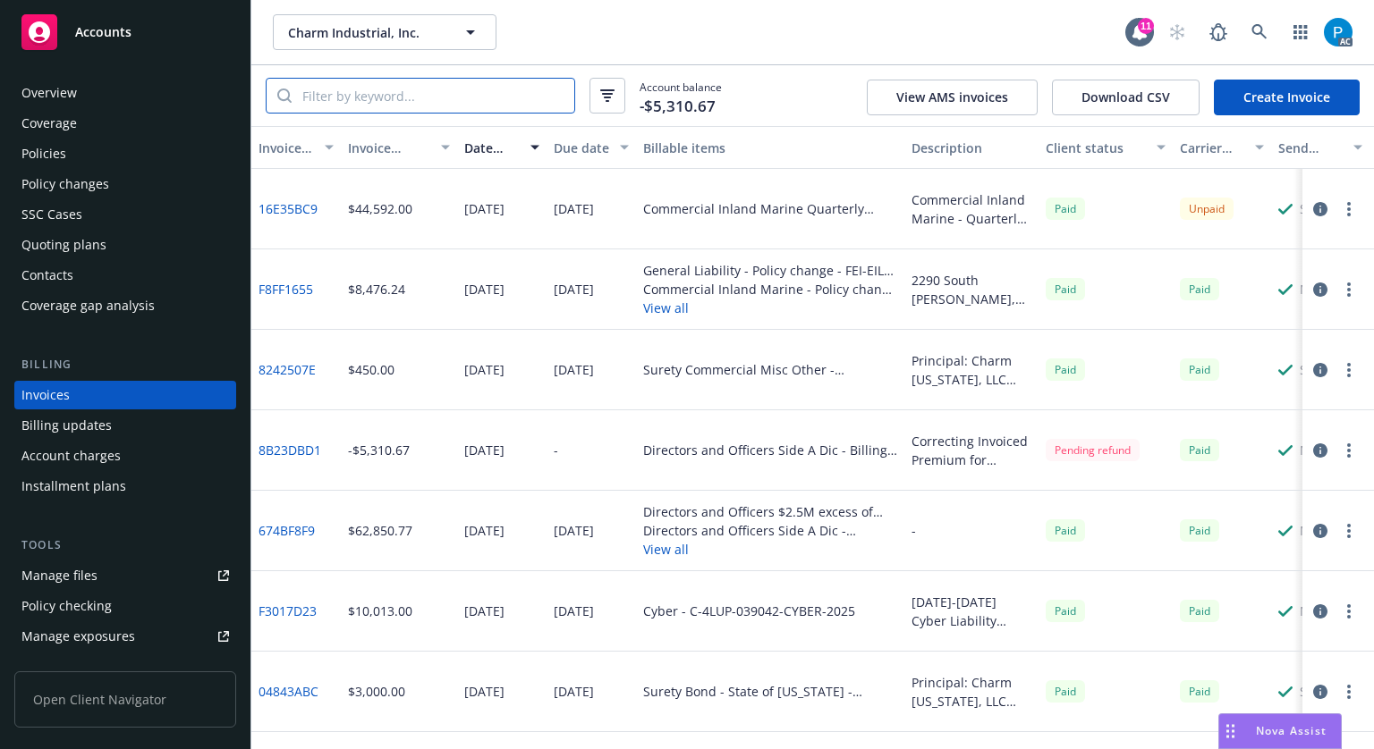
click at [420, 97] on input "search" at bounding box center [433, 96] width 283 height 34
paste input "IMP30084310900"
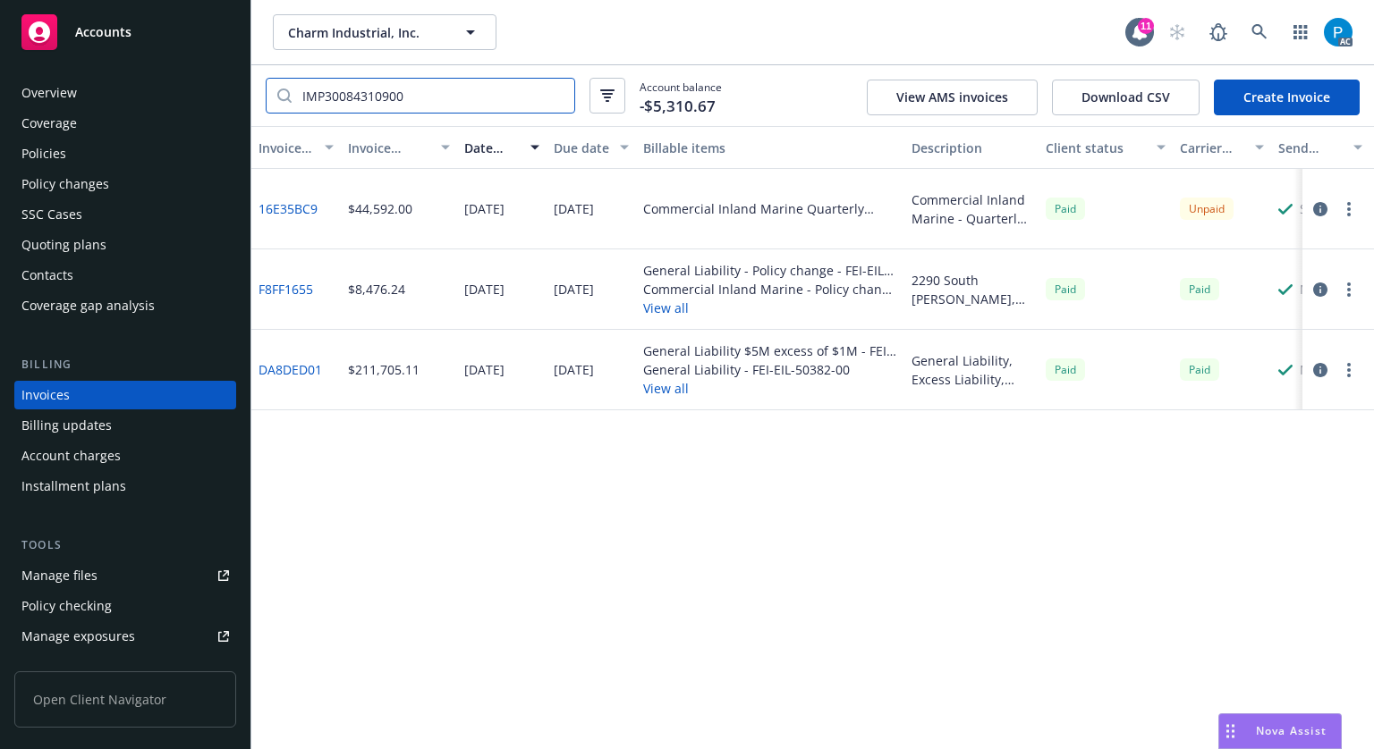
type input "IMP30084310900"
click at [1319, 211] on icon "button" at bounding box center [1320, 209] width 14 height 14
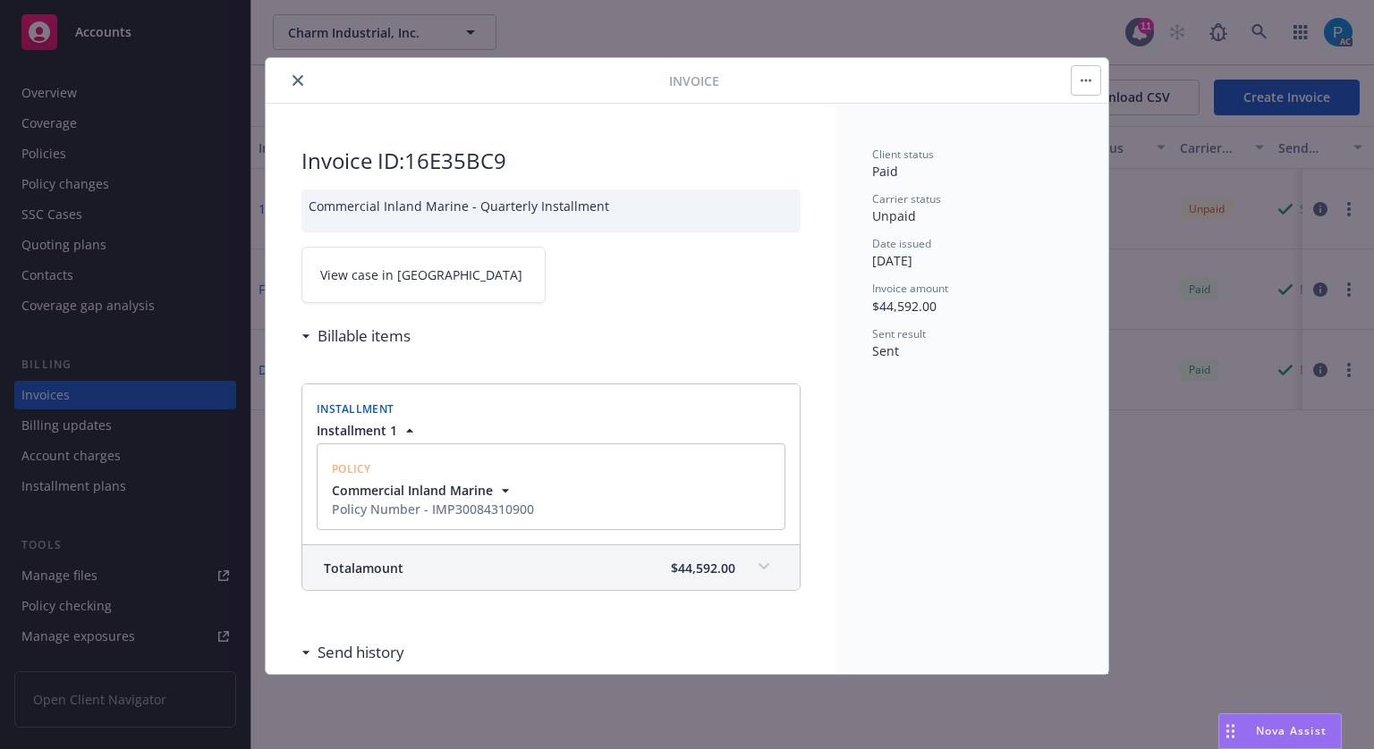
click at [458, 282] on link "View case in SSC" at bounding box center [423, 275] width 244 height 56
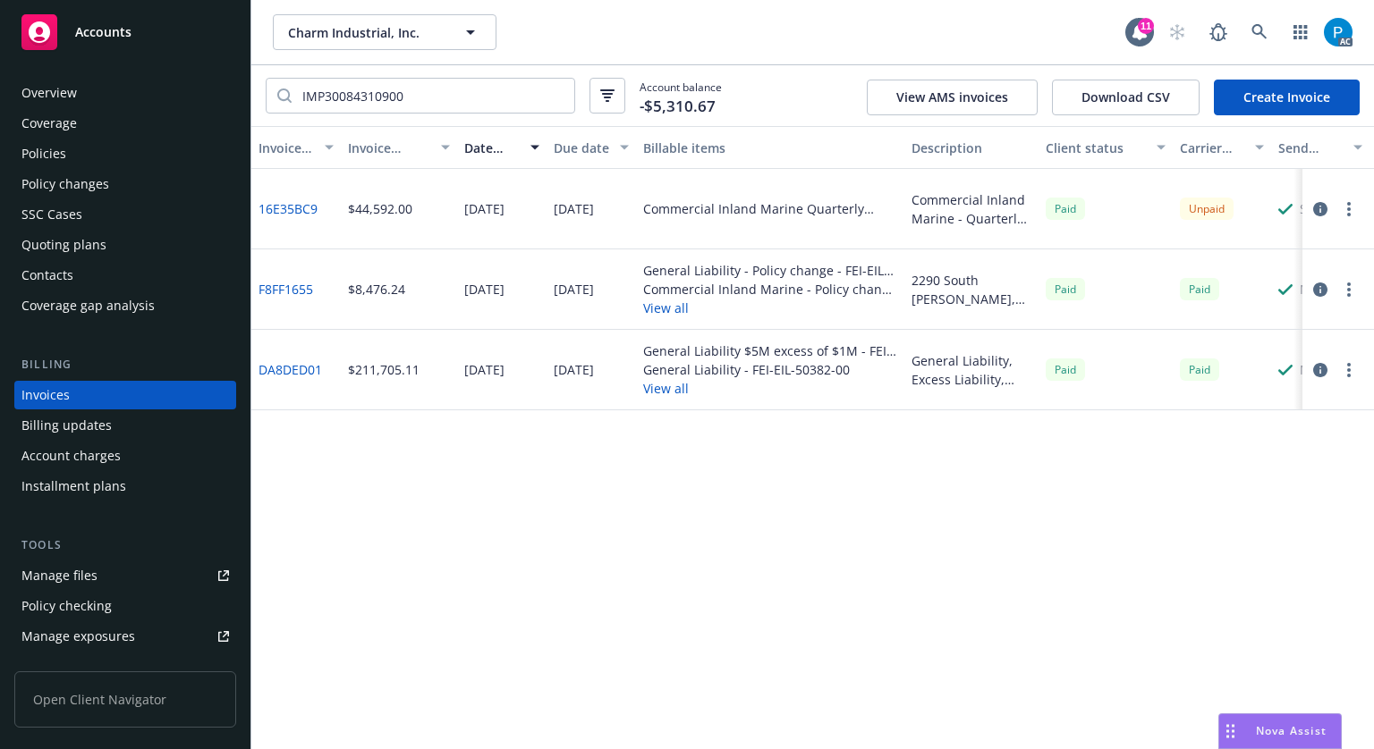
click at [1317, 207] on icon "button" at bounding box center [1320, 209] width 14 height 14
click at [1317, 214] on icon "button" at bounding box center [1320, 209] width 14 height 14
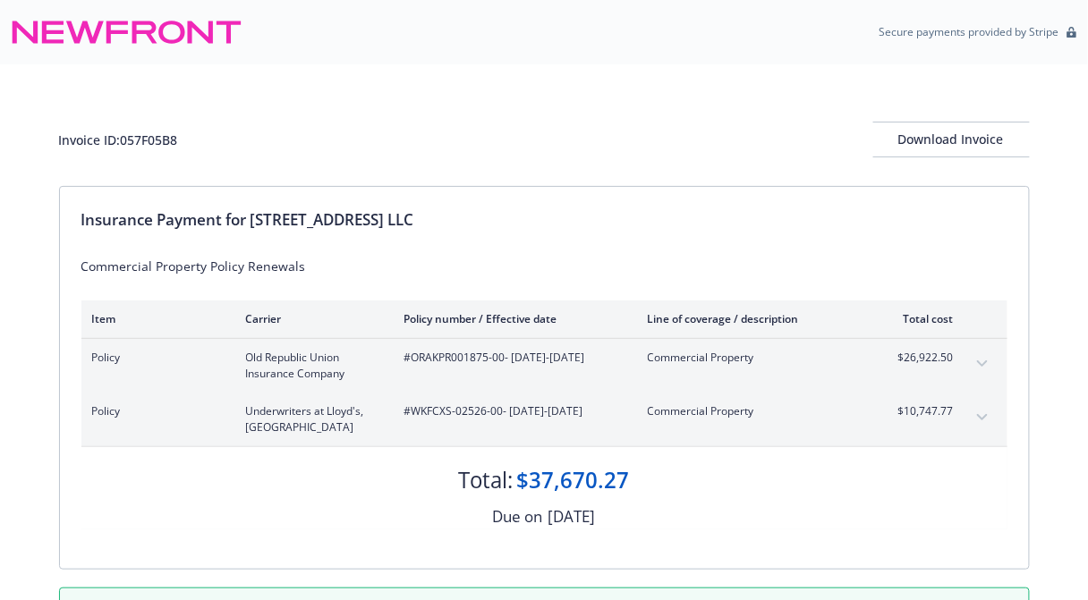
drag, startPoint x: 252, startPoint y: 217, endPoint x: 422, endPoint y: 210, distance: 170.1
click at [422, 210] on div "Insurance Payment for 3300 Laguna Street LLC" at bounding box center [544, 219] width 926 height 23
copy div "3300 Laguna Street LLC"
drag, startPoint x: 180, startPoint y: 140, endPoint x: 125, endPoint y: 134, distance: 54.8
click at [125, 134] on div "Invoice ID: 057F05B8" at bounding box center [118, 140] width 119 height 19
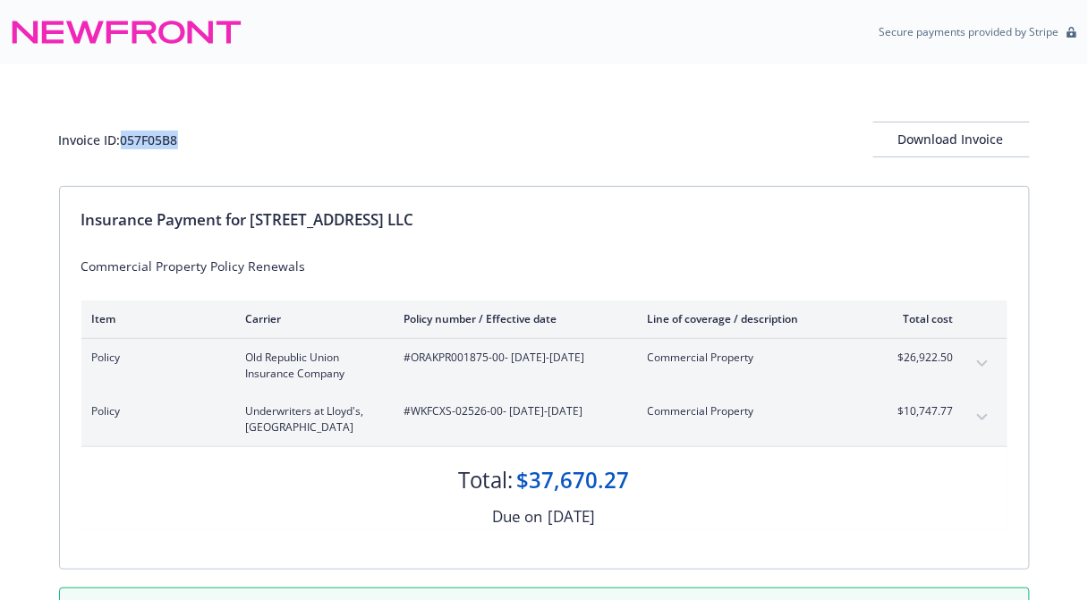
copy div "057F05B8"
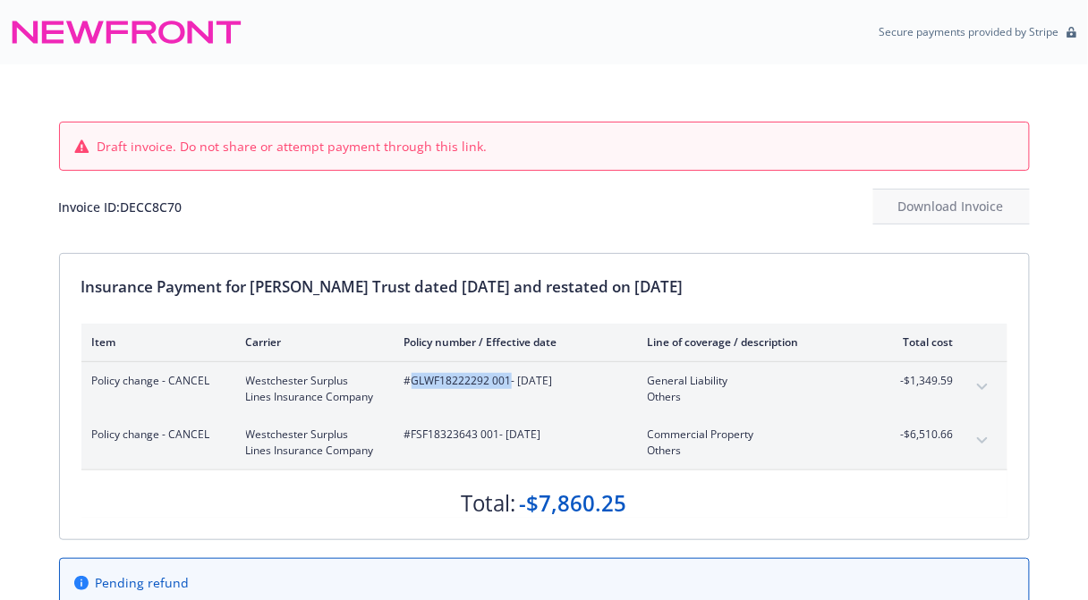
drag, startPoint x: 412, startPoint y: 377, endPoint x: 507, endPoint y: 377, distance: 94.8
click at [507, 377] on span "#GLWF18222292 001 - 07/07/2025" at bounding box center [511, 381] width 215 height 16
drag, startPoint x: 182, startPoint y: 207, endPoint x: 125, endPoint y: 196, distance: 58.4
click at [125, 198] on div "Invoice ID: DECC8C70" at bounding box center [120, 207] width 123 height 19
copy div "DECC8C70"
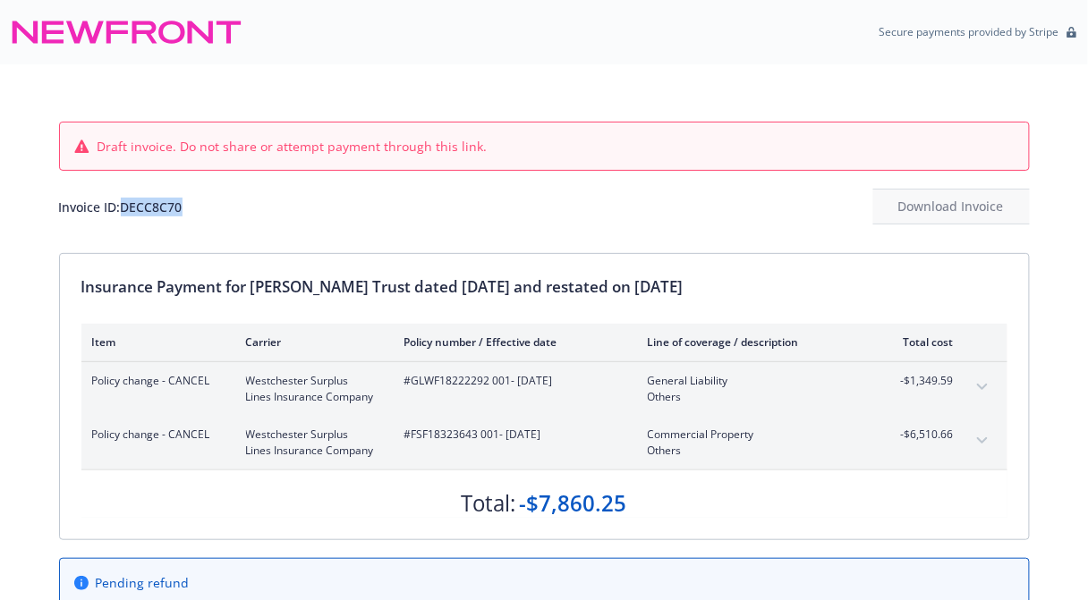
click at [978, 437] on icon "expand content" at bounding box center [981, 440] width 11 height 6
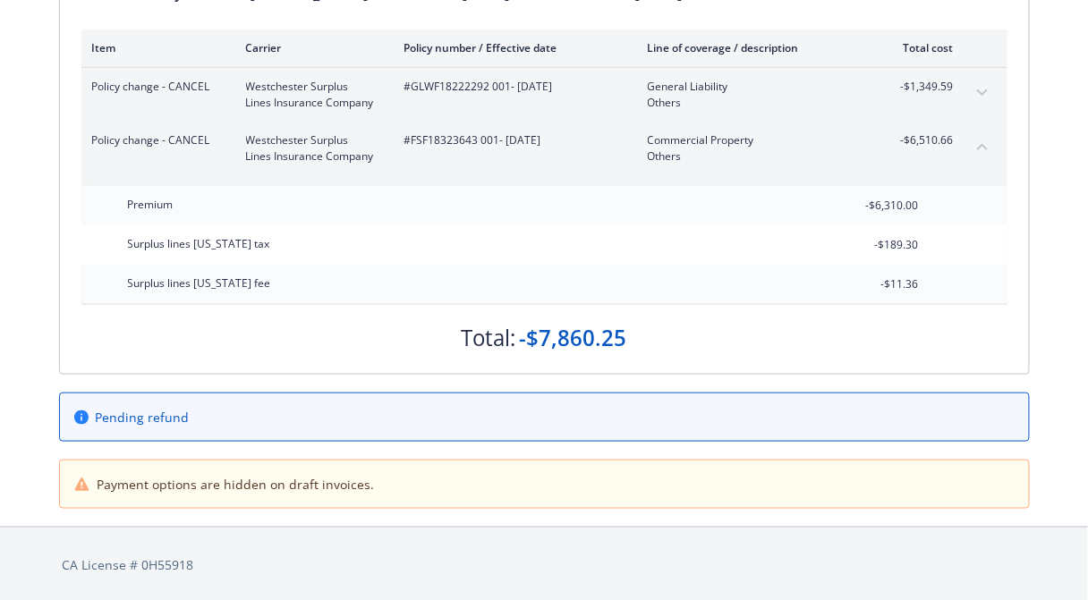
scroll to position [80, 0]
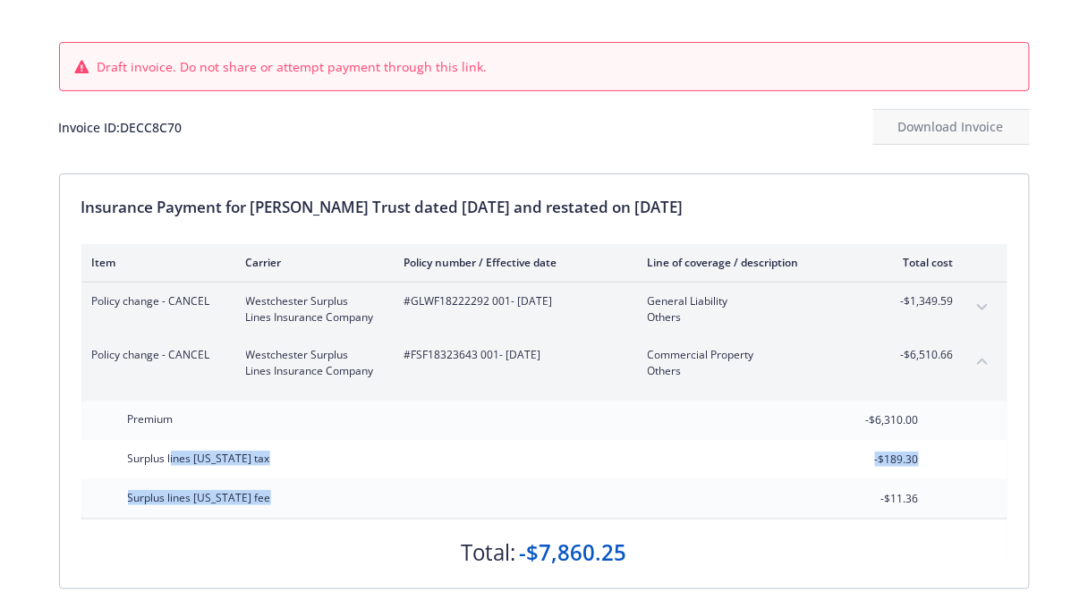
drag, startPoint x: 170, startPoint y: 451, endPoint x: 264, endPoint y: 493, distance: 102.9
click at [264, 493] on div "Premium -$6,310.00 Surplus lines California tax -$189.30 Surplus lines Californ…" at bounding box center [544, 460] width 926 height 118
click at [148, 439] on div "Premium -$6,310.00 Surplus lines California tax -$189.30 Surplus lines Californ…" at bounding box center [544, 460] width 926 height 118
click at [928, 496] on div "Premium -$6,310.00 Surplus lines California tax -$189.30 Surplus lines Californ…" at bounding box center [544, 460] width 926 height 118
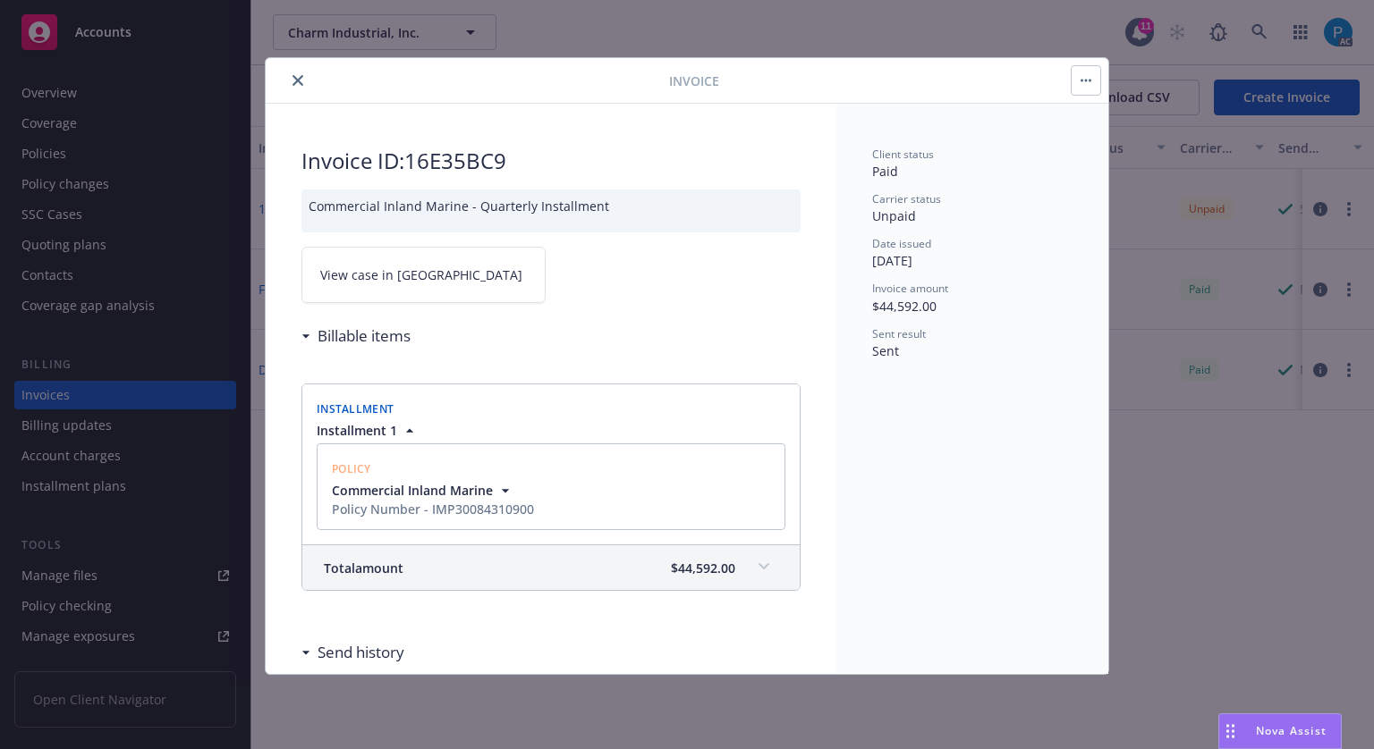
click at [297, 80] on icon "close" at bounding box center [297, 80] width 11 height 11
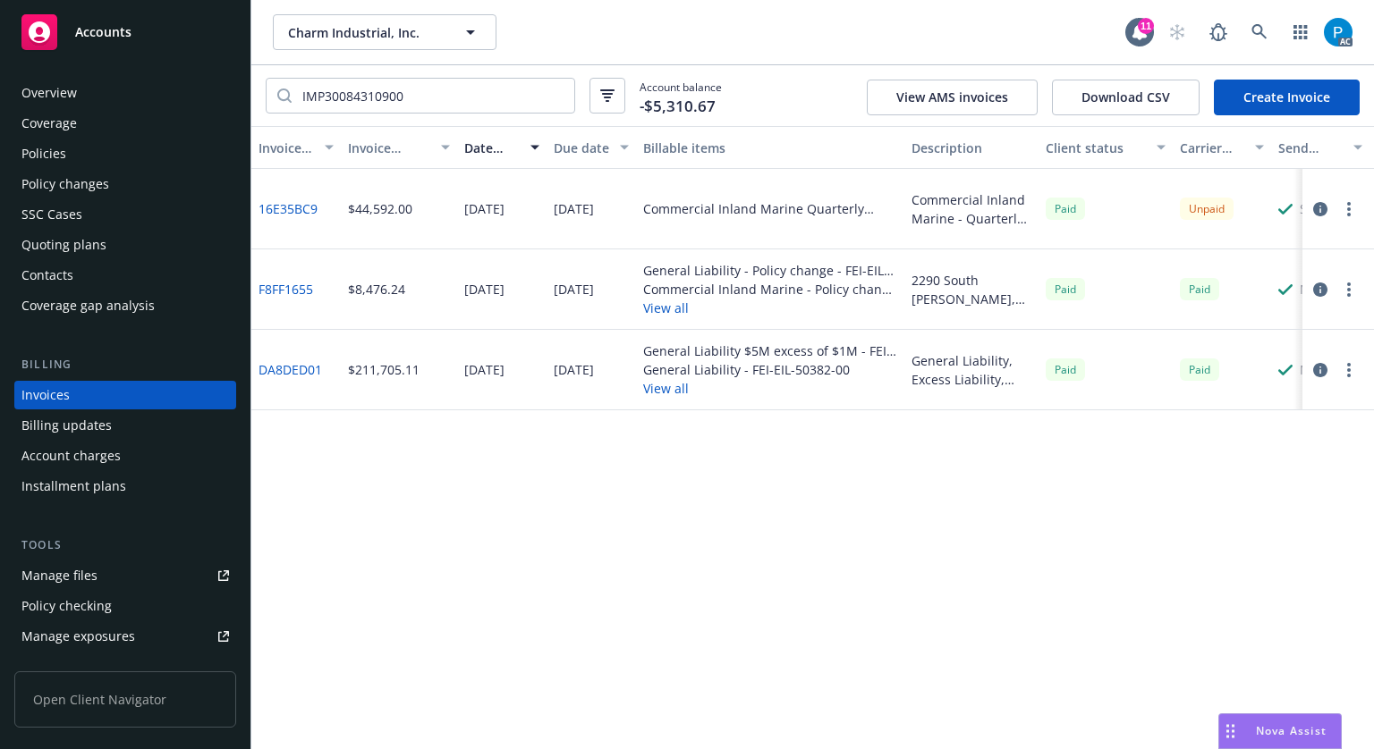
click at [55, 158] on div "Policies" at bounding box center [43, 154] width 45 height 29
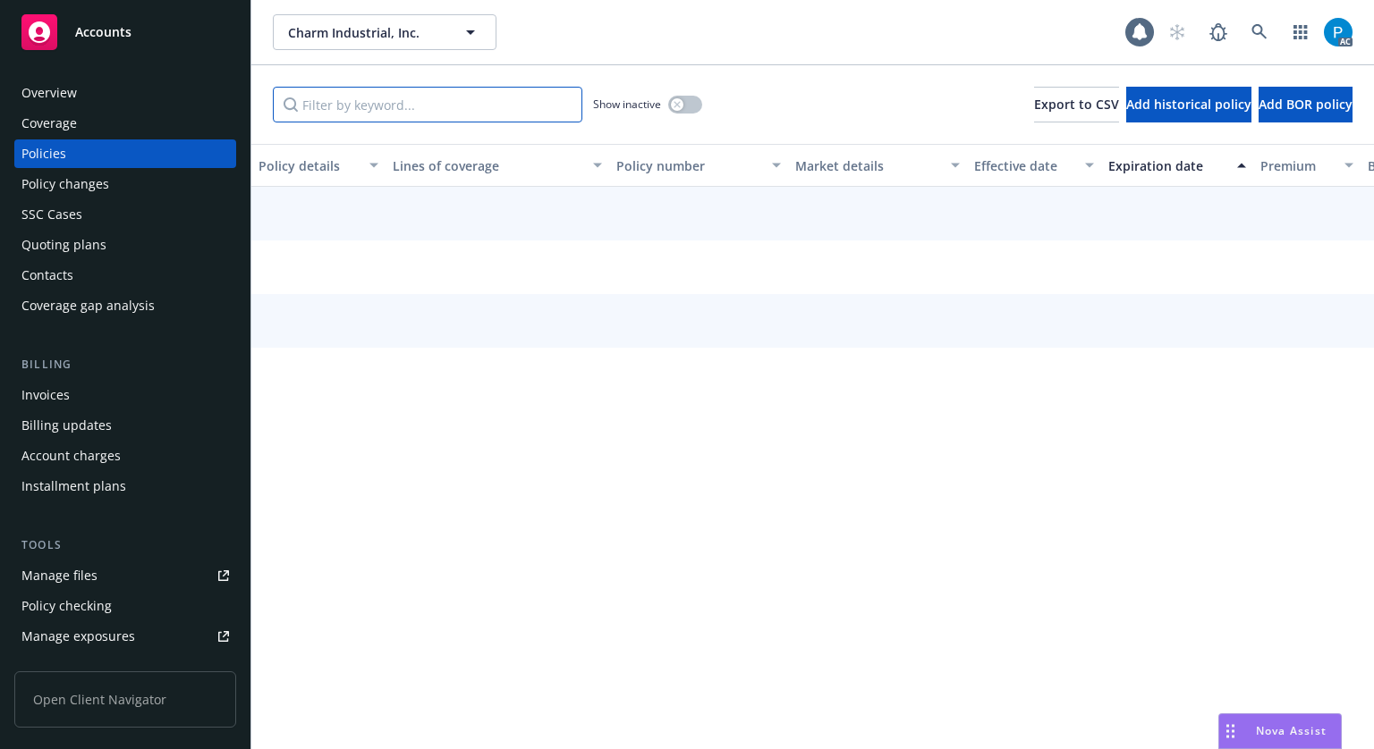
click at [384, 97] on input "Filter by keyword..." at bounding box center [427, 105] width 309 height 36
paste input "IMP30084310900"
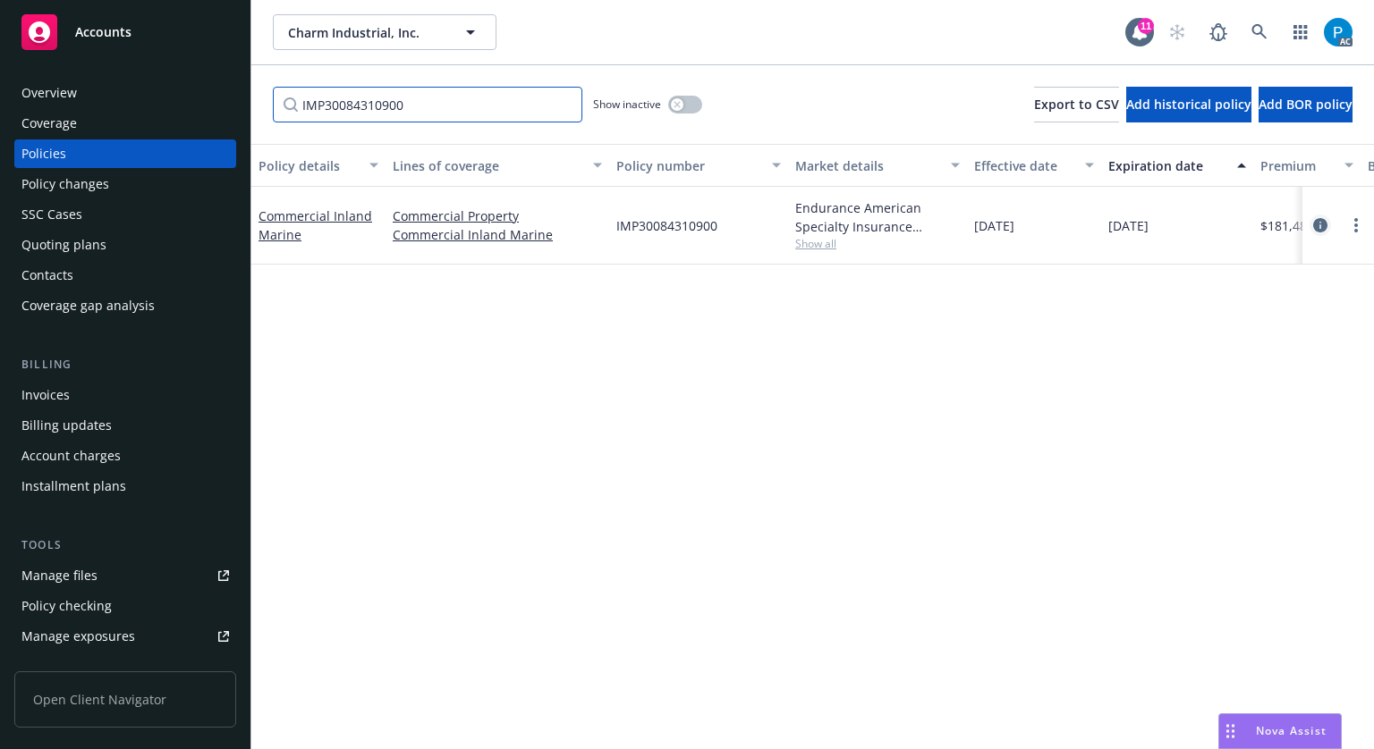
type input "IMP30084310900"
click at [1313, 224] on icon "circleInformation" at bounding box center [1320, 225] width 14 height 14
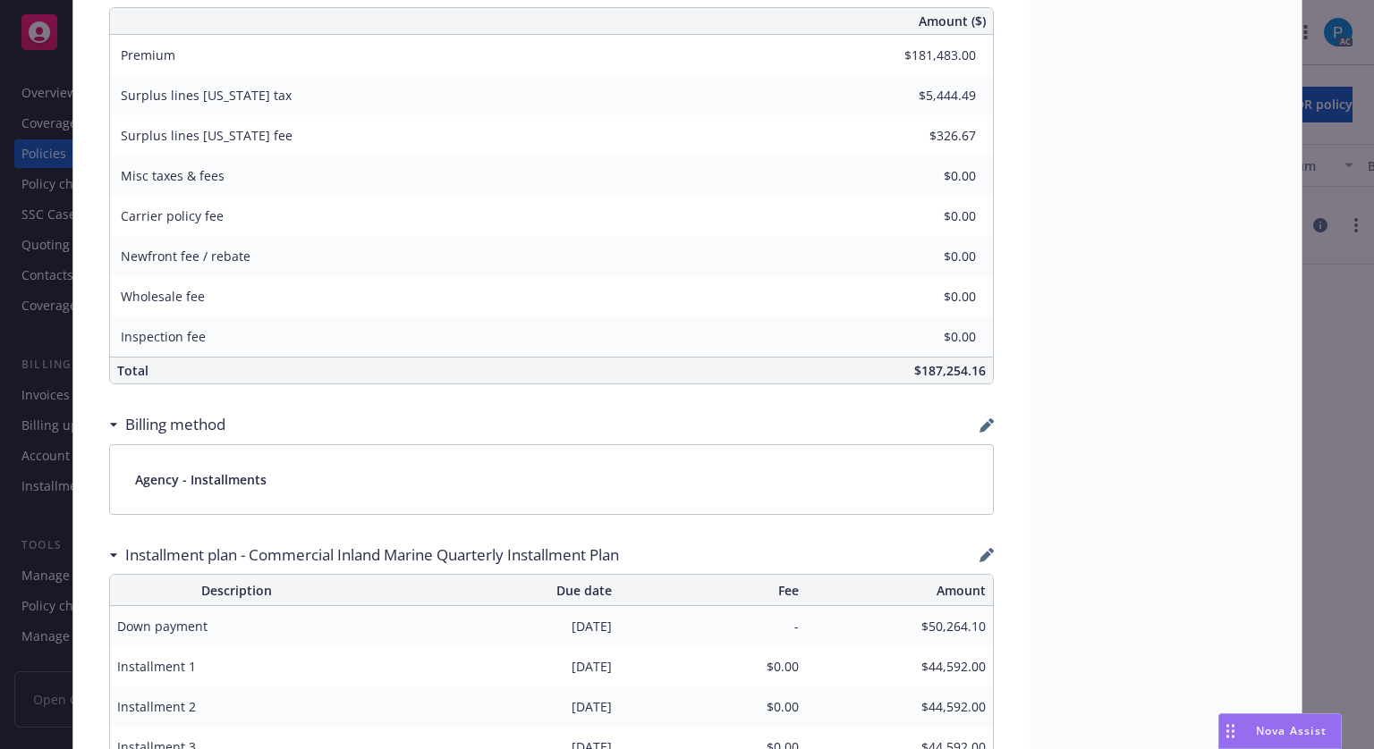
scroll to position [1431, 0]
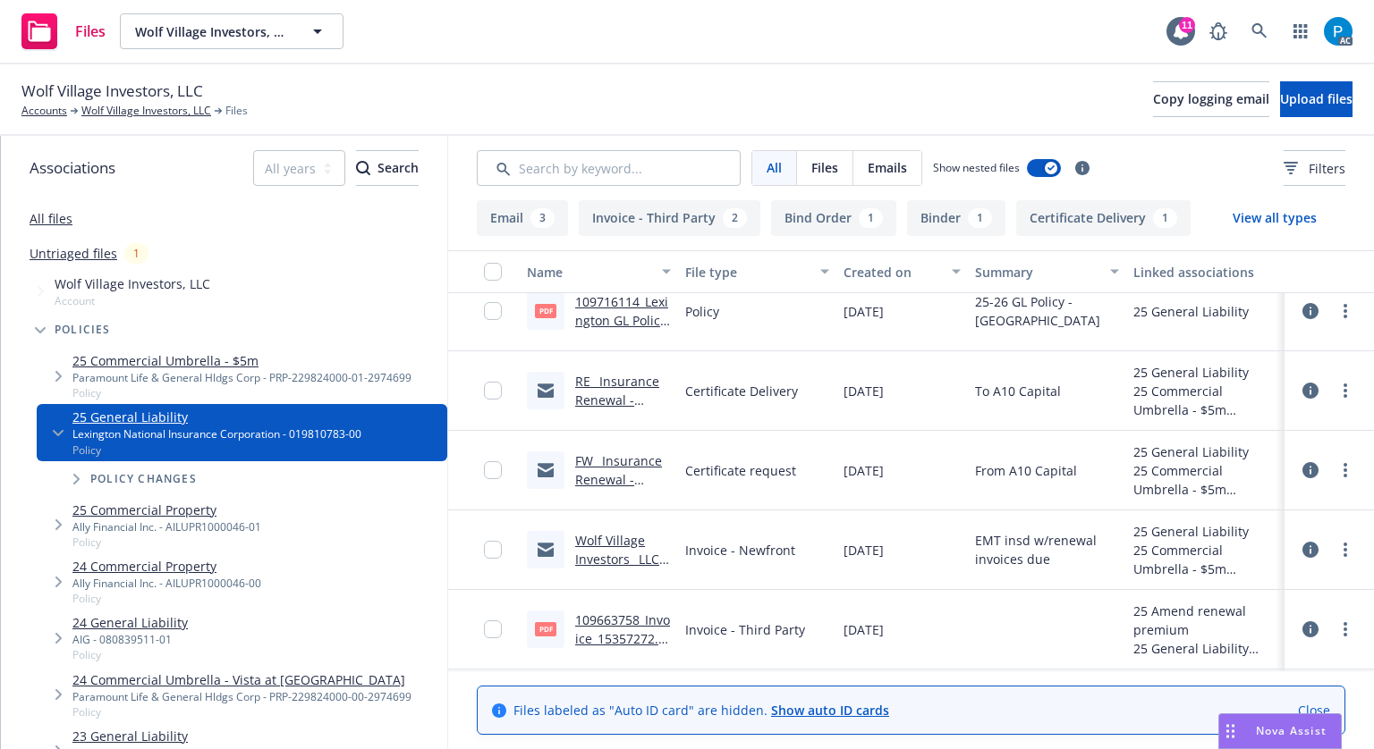
scroll to position [447, 0]
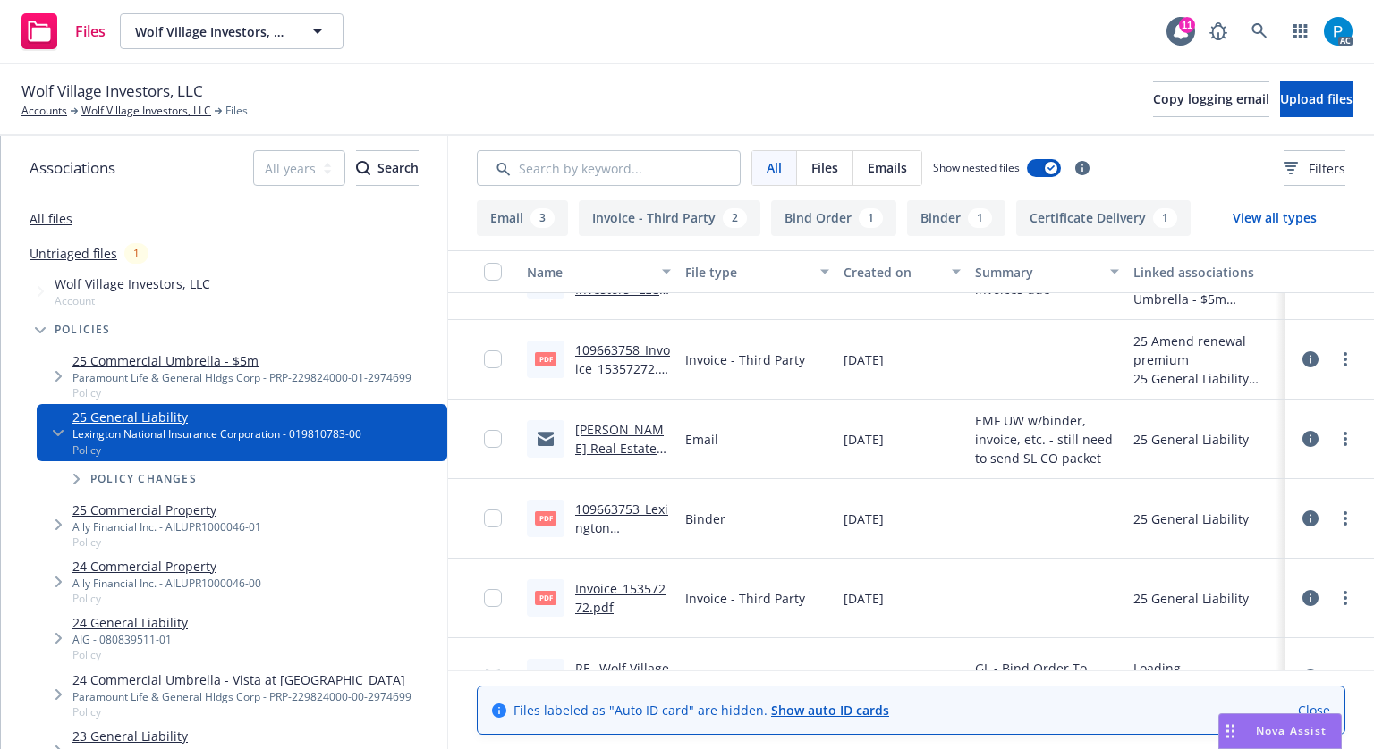
click at [608, 377] on link "109663758_Invoice_15357272.pdf" at bounding box center [622, 369] width 95 height 55
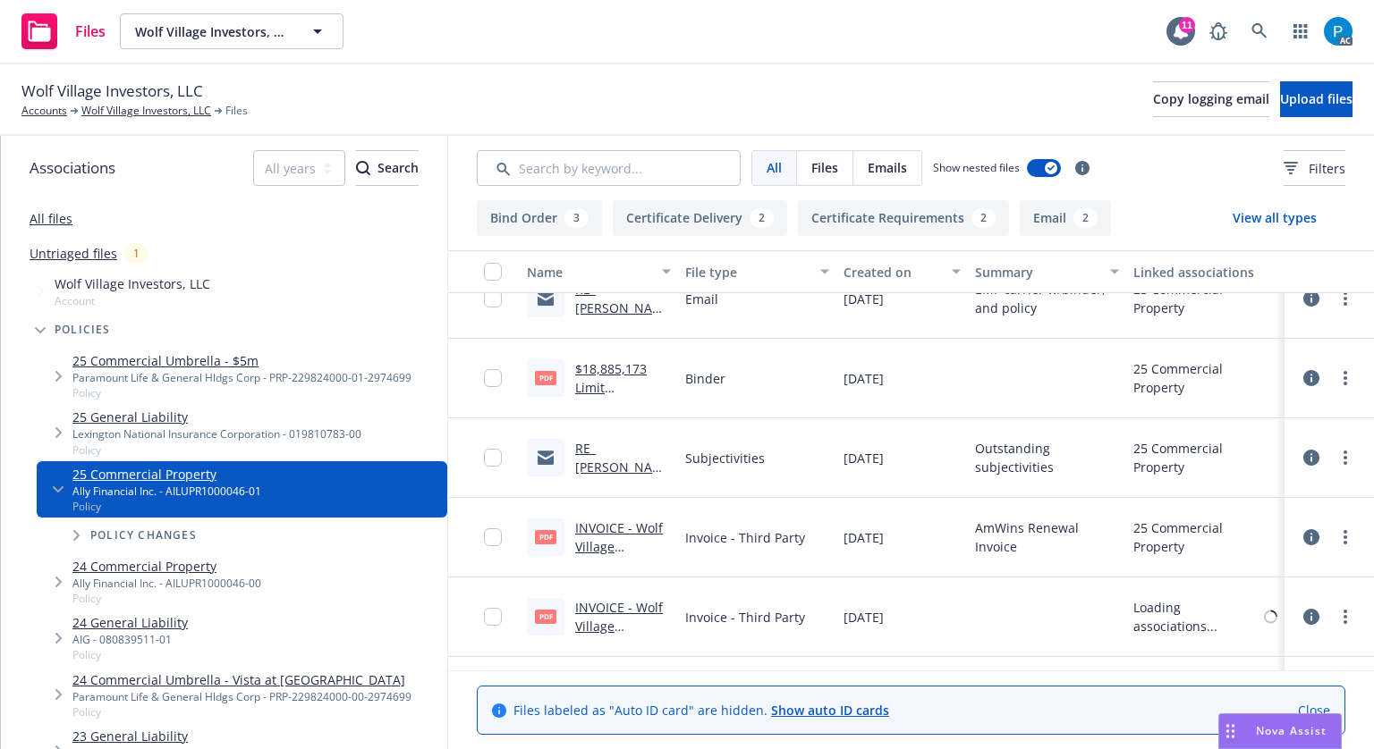
scroll to position [984, 0]
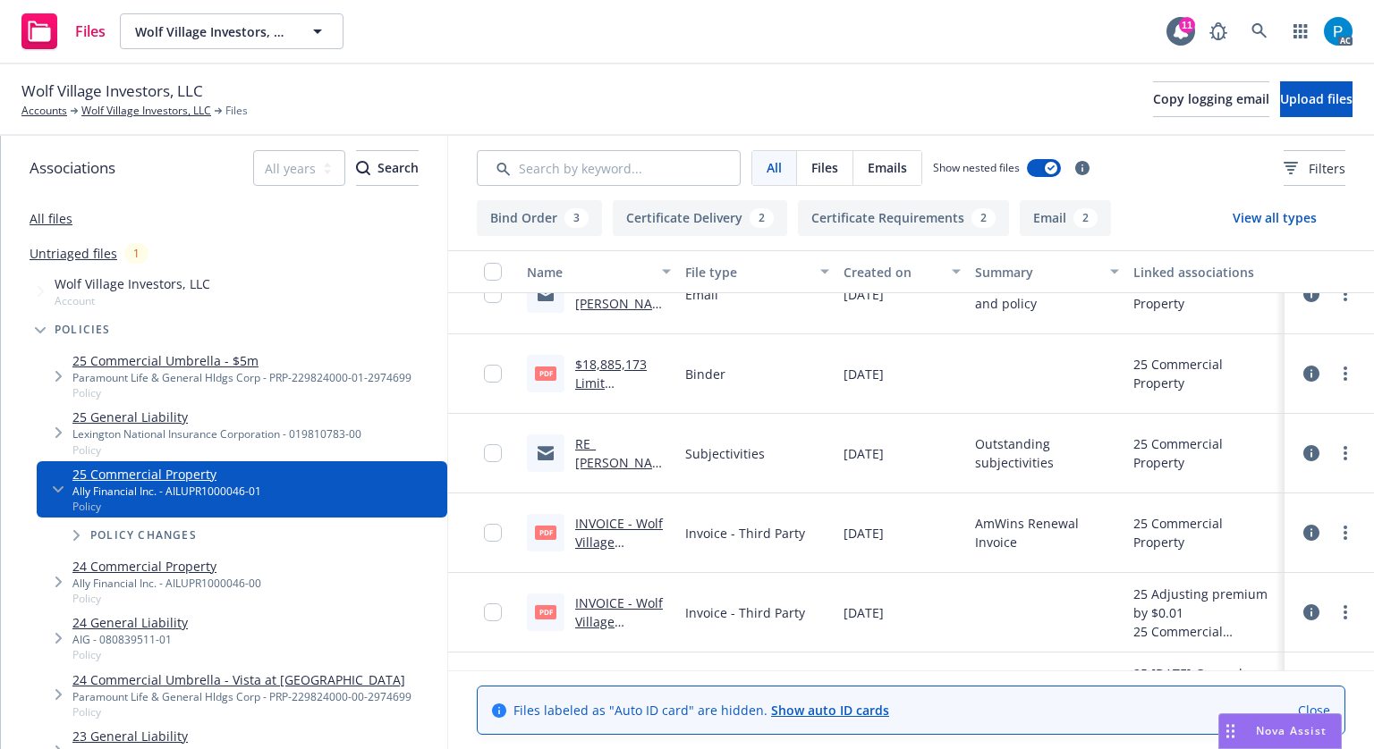
click at [607, 518] on link "INVOICE - Wolf Village Investors, LLC (Lumen) 2025.Pdf" at bounding box center [619, 561] width 88 height 92
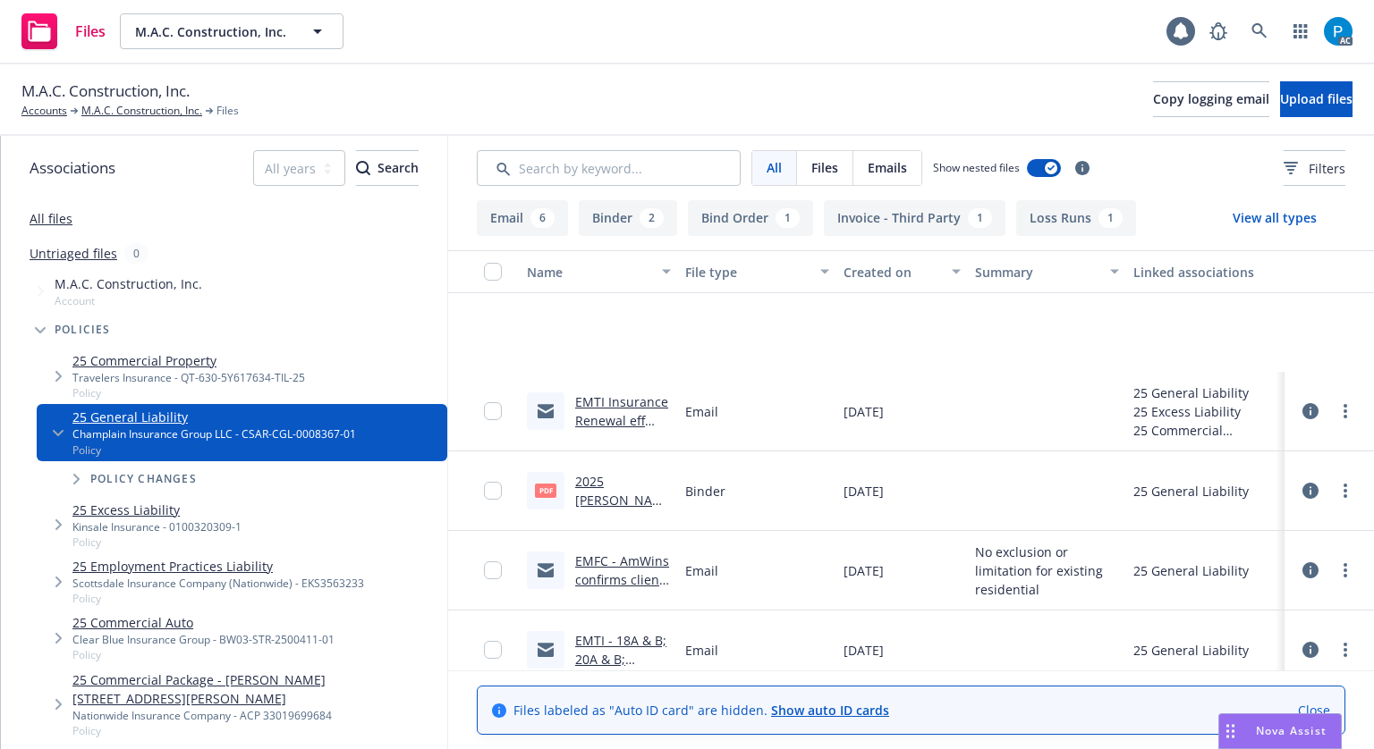
scroll to position [358, 0]
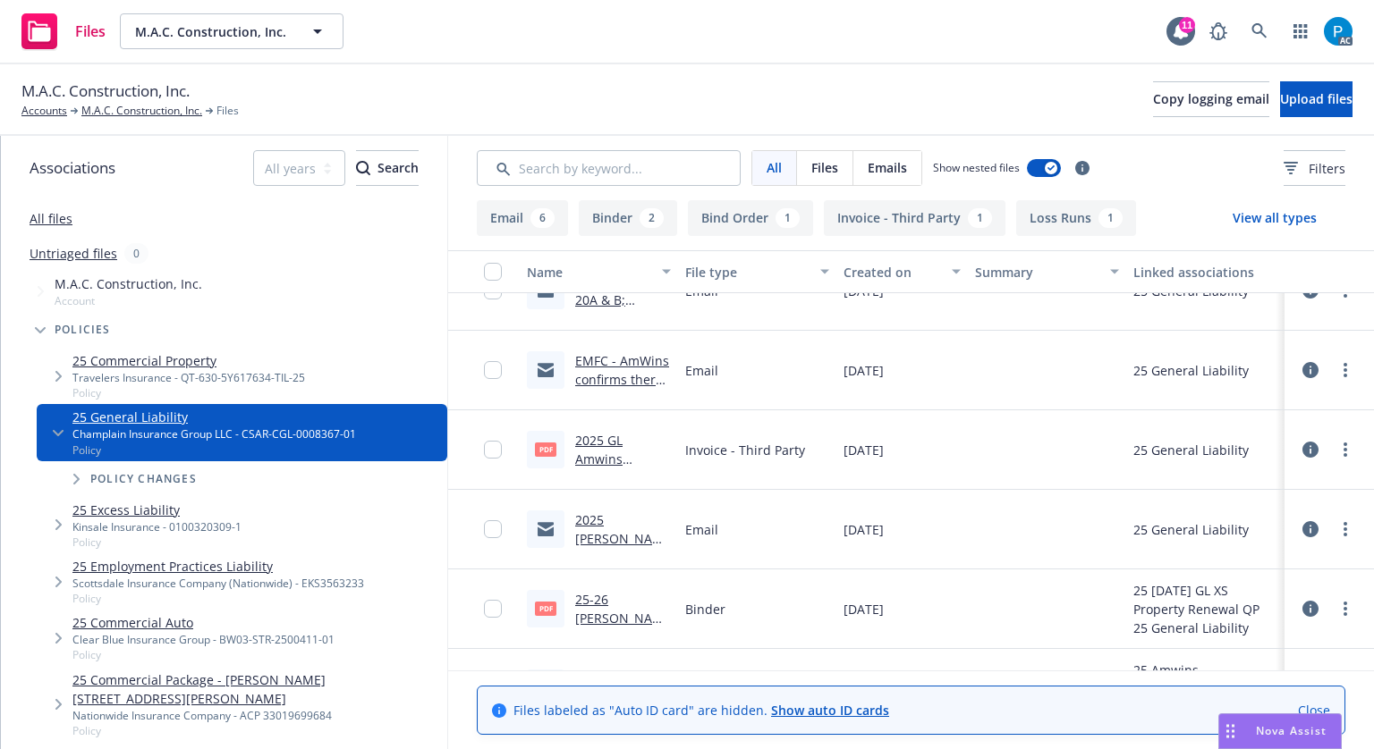
click at [605, 457] on link "2025 GL Amwins Invoice.pdf" at bounding box center [608, 459] width 66 height 55
